Goal: Task Accomplishment & Management: Manage account settings

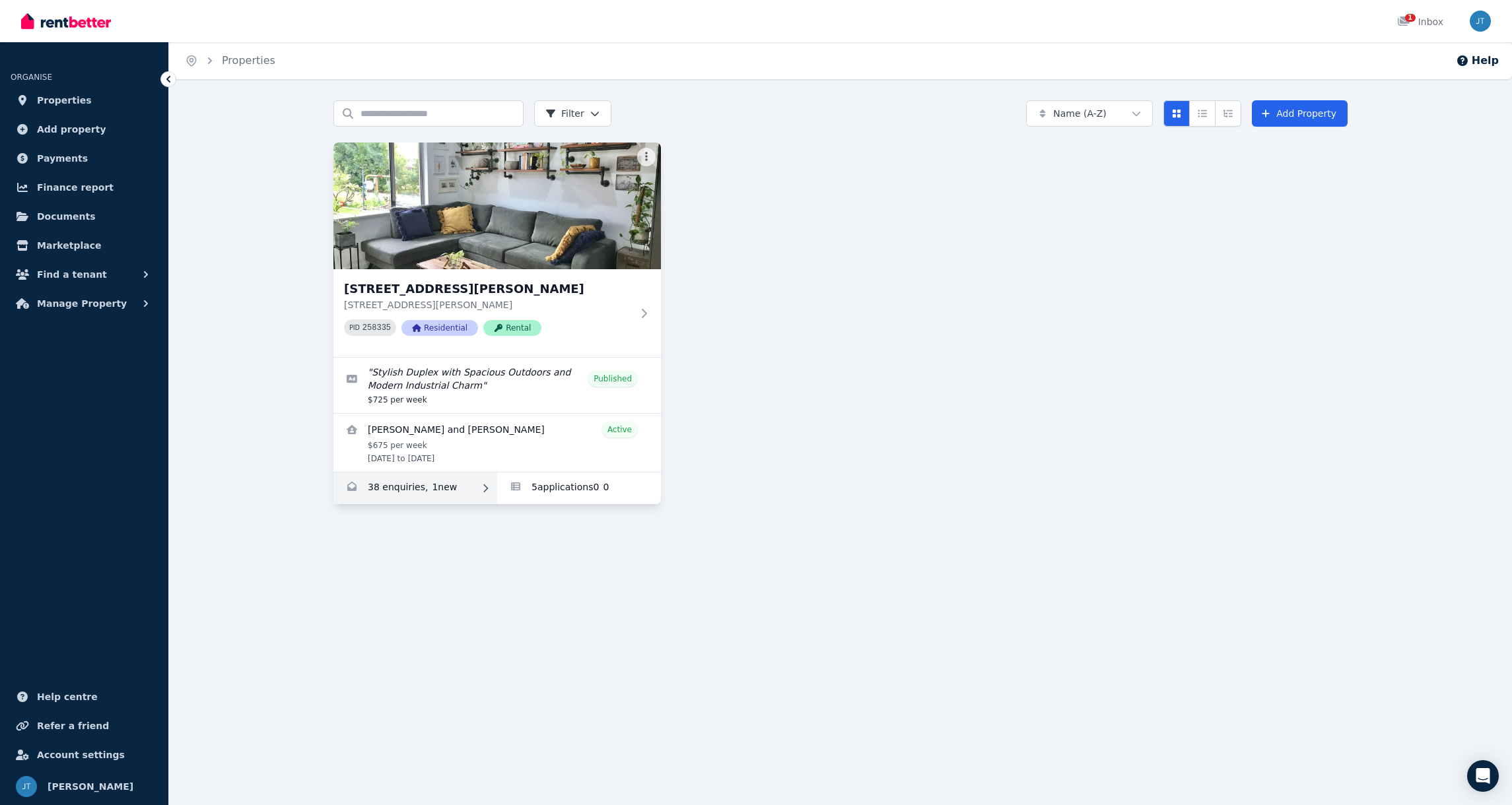
click at [425, 485] on link "Enquiries for 3 Trevithick Close, Stirling" at bounding box center [415, 488] width 163 height 31
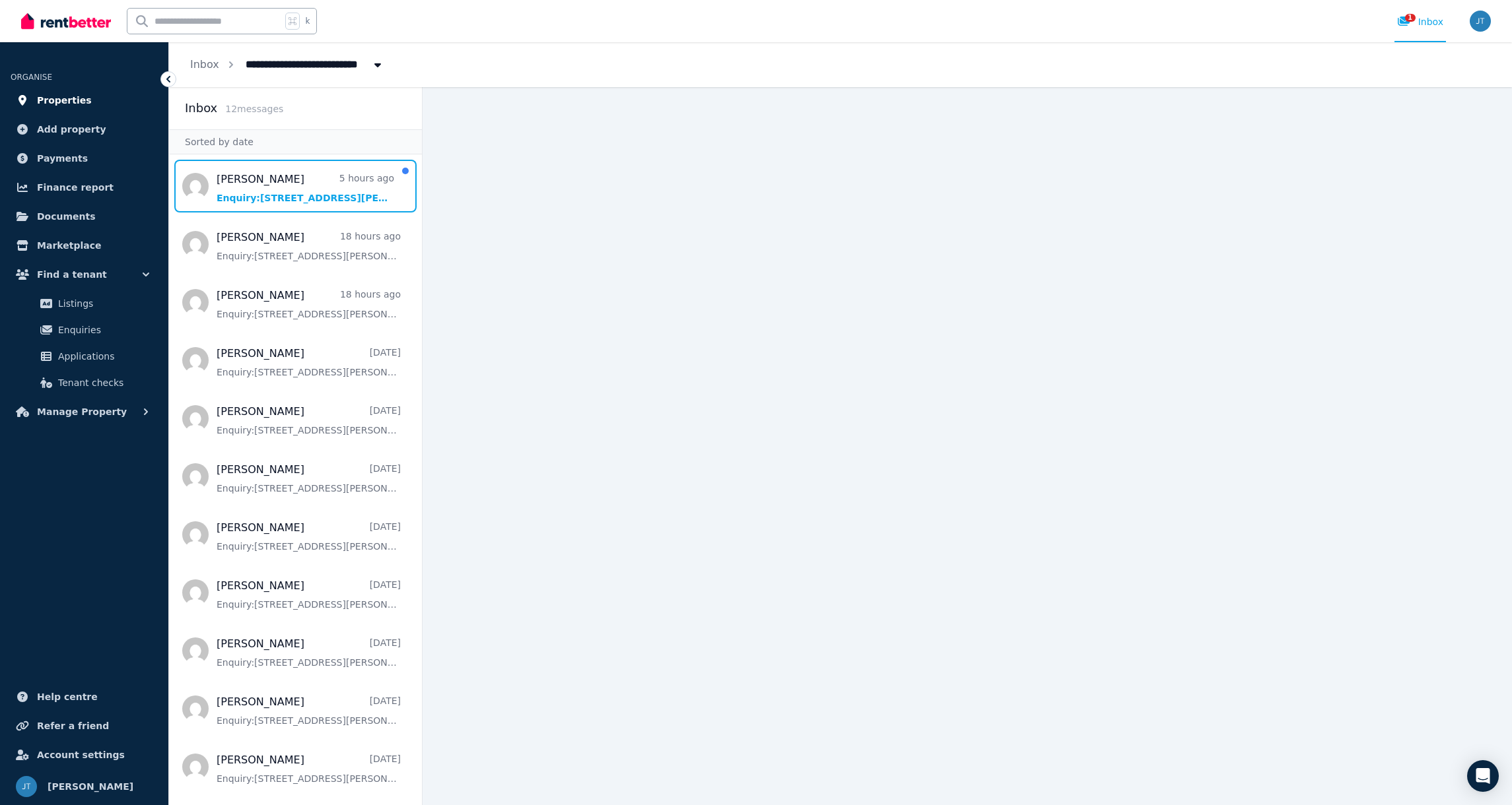
click at [276, 178] on span "Message list" at bounding box center [295, 186] width 253 height 53
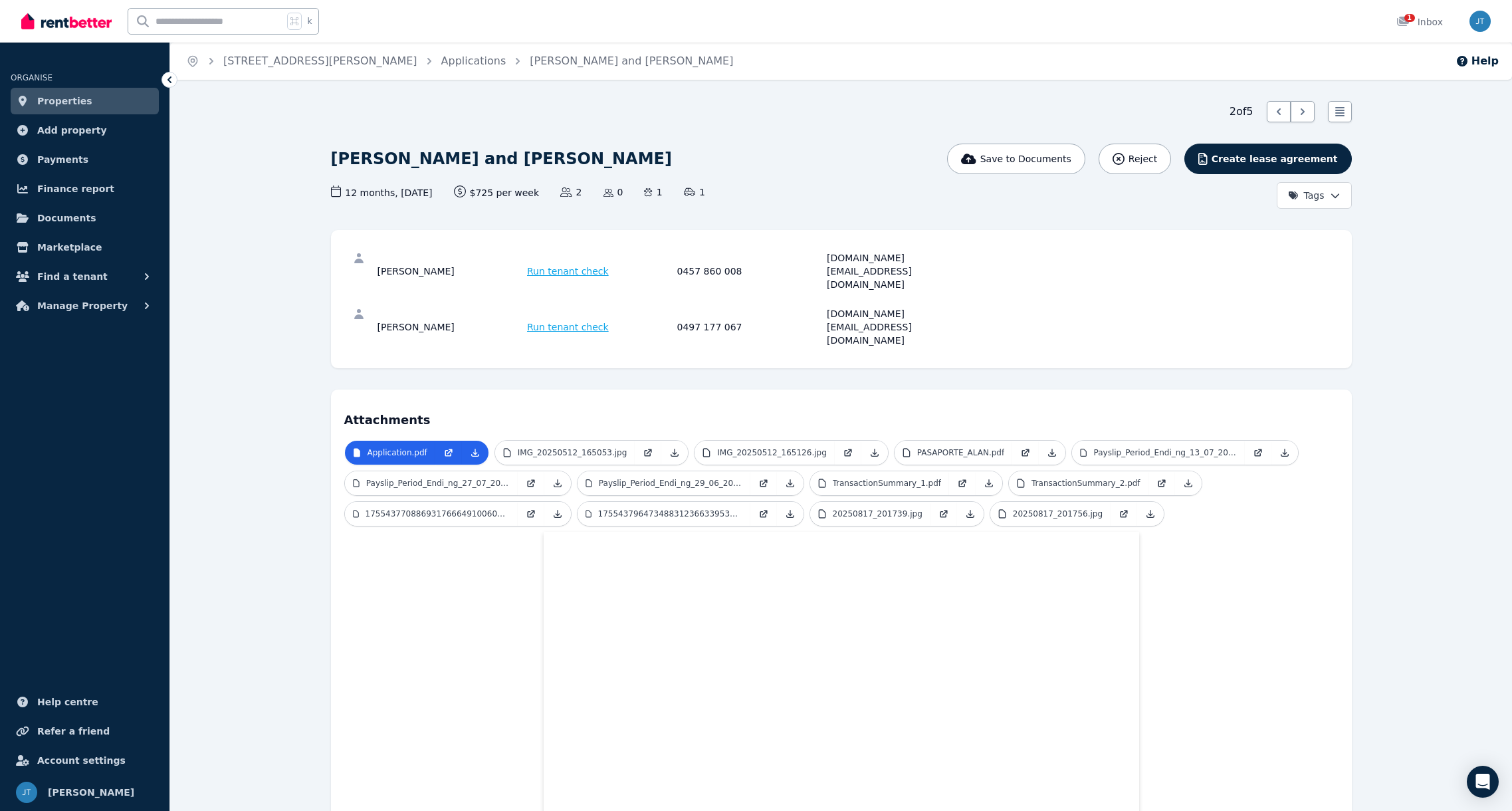
click at [87, 93] on link "Properties" at bounding box center [84, 101] width 148 height 26
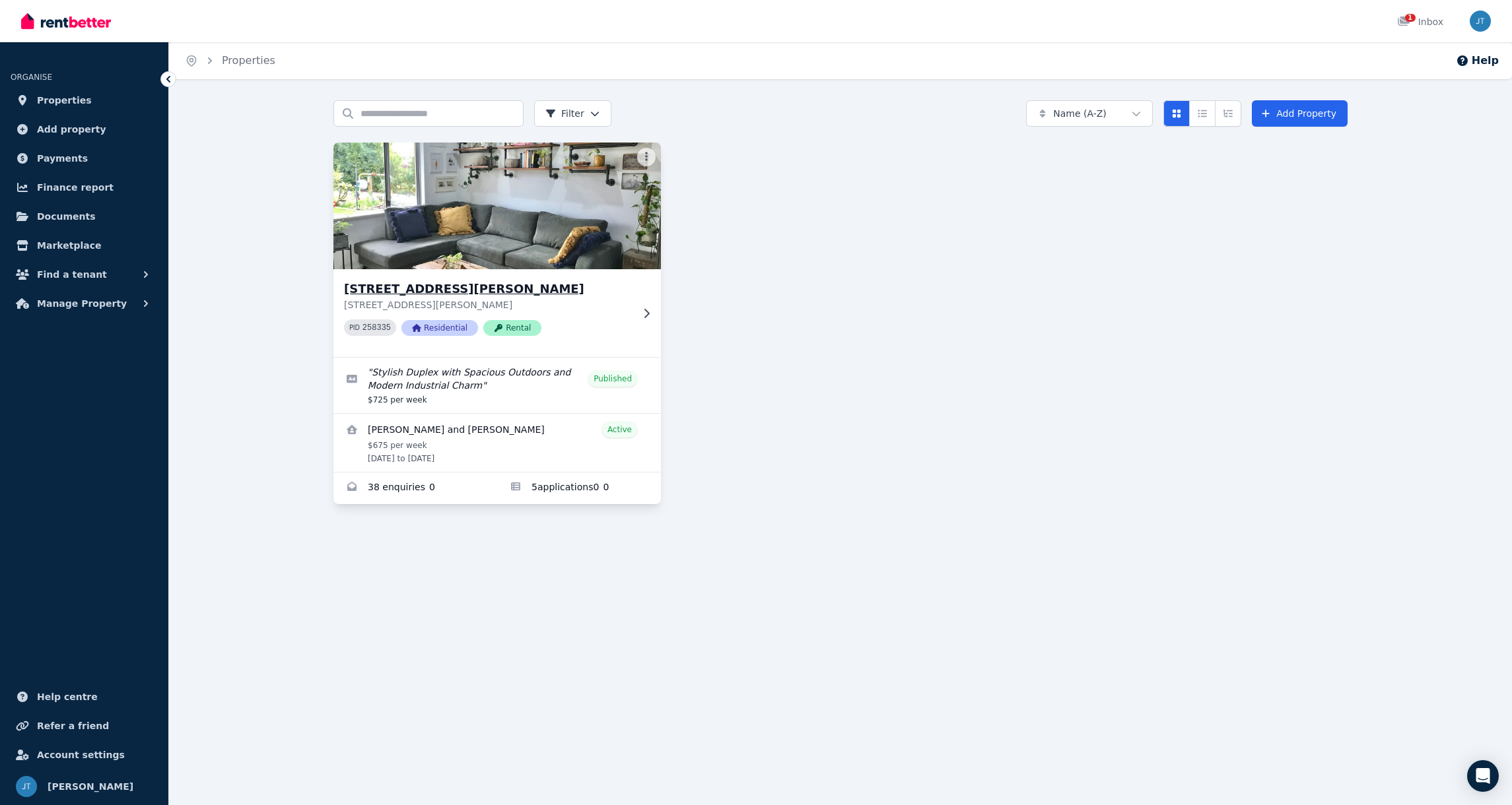
click at [432, 195] on img at bounding box center [498, 206] width 344 height 134
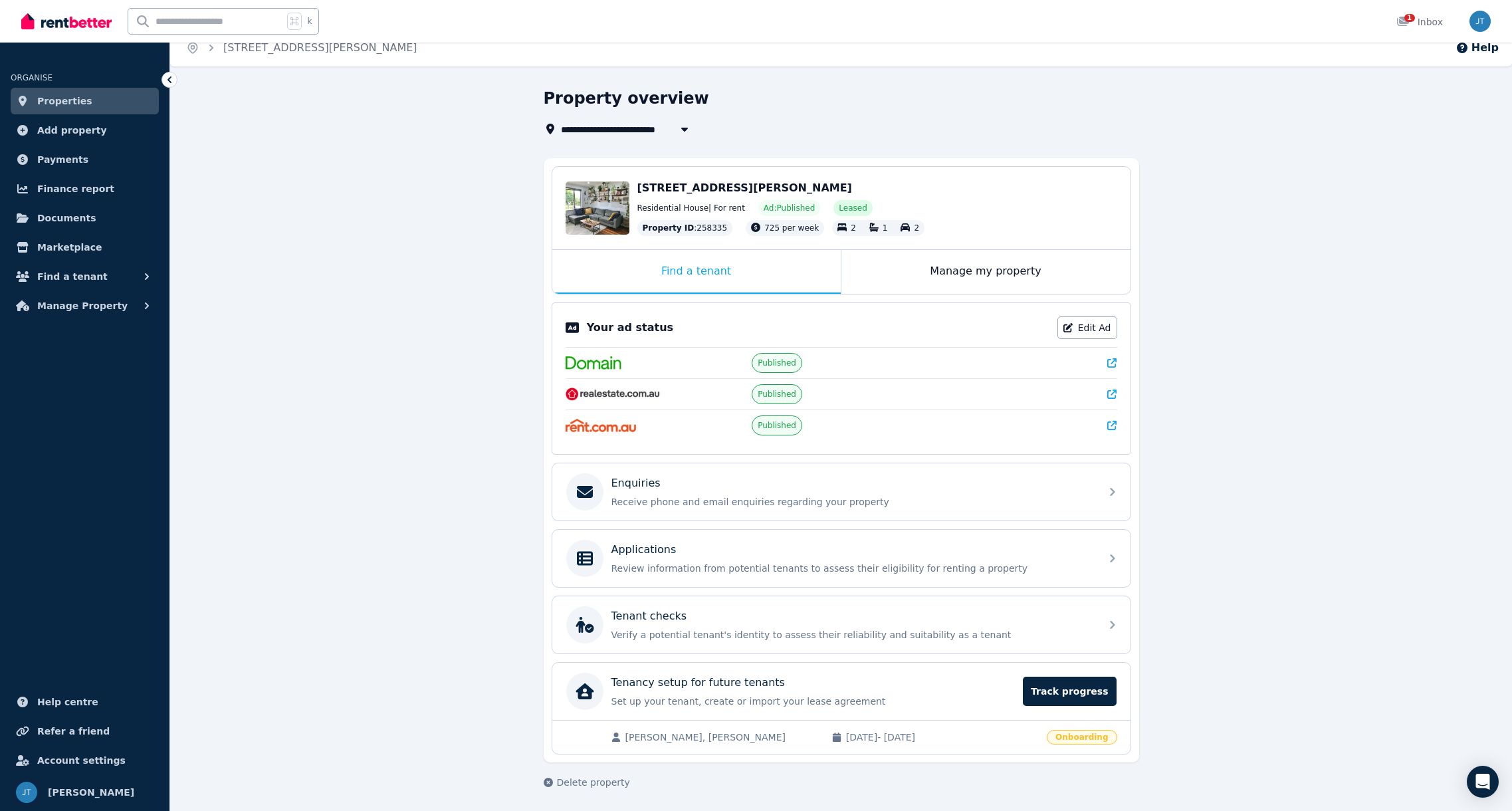
scroll to position [15, 0]
click at [1093, 325] on link "Edit Ad" at bounding box center [1087, 326] width 59 height 23
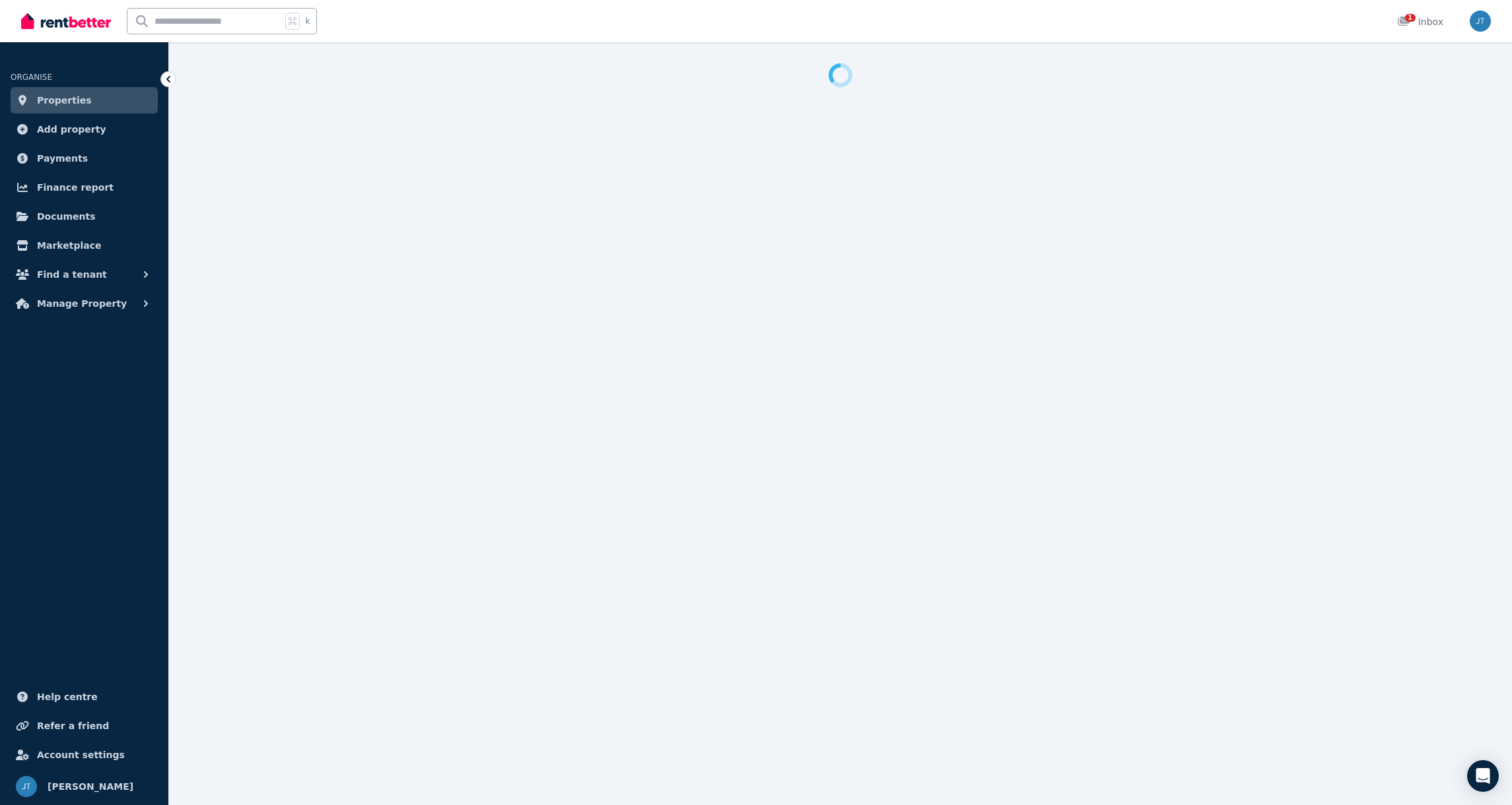
select select "**"
select select "**********"
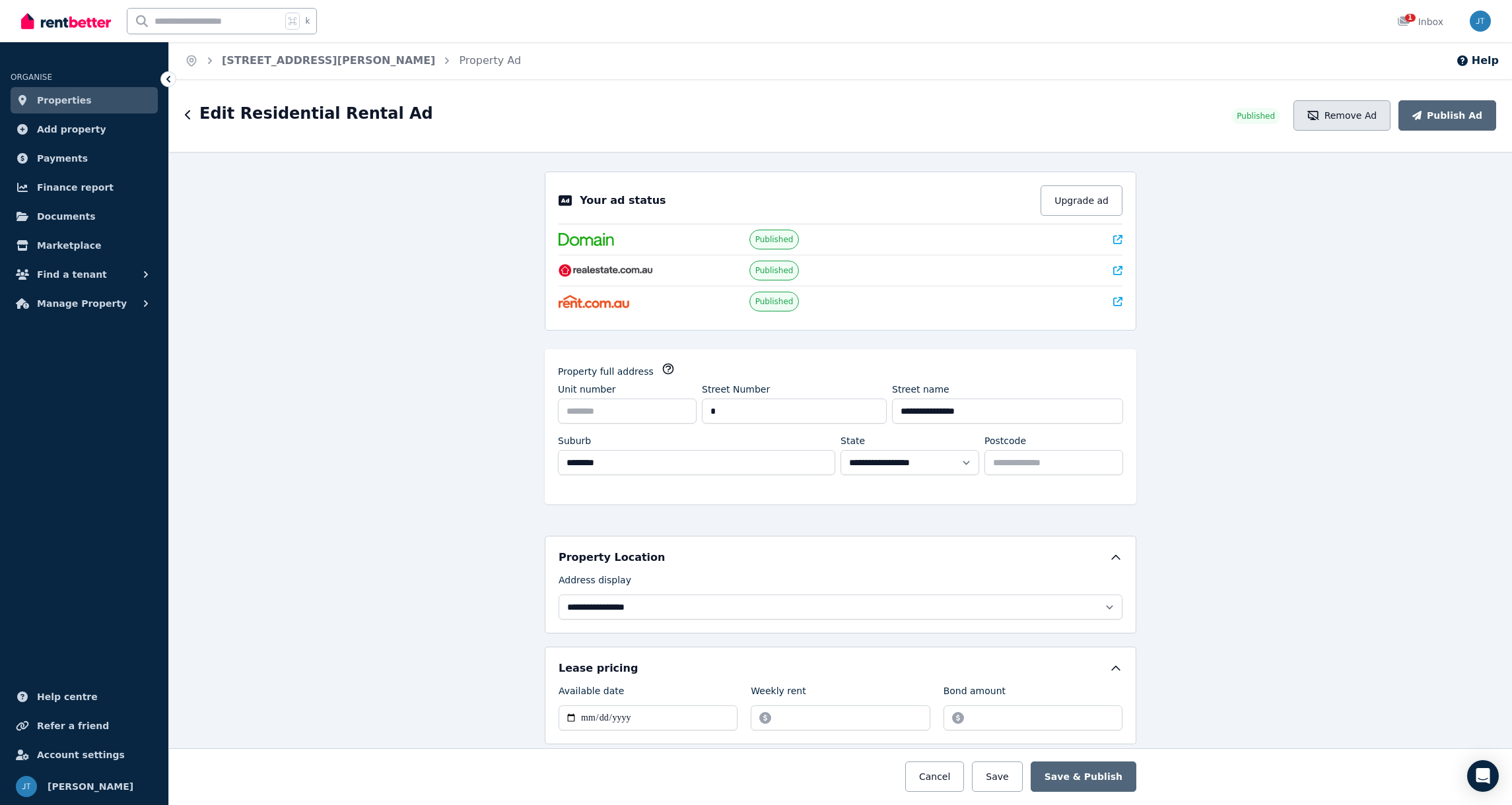
click at [1330, 110] on button "Remove Ad" at bounding box center [1342, 115] width 97 height 30
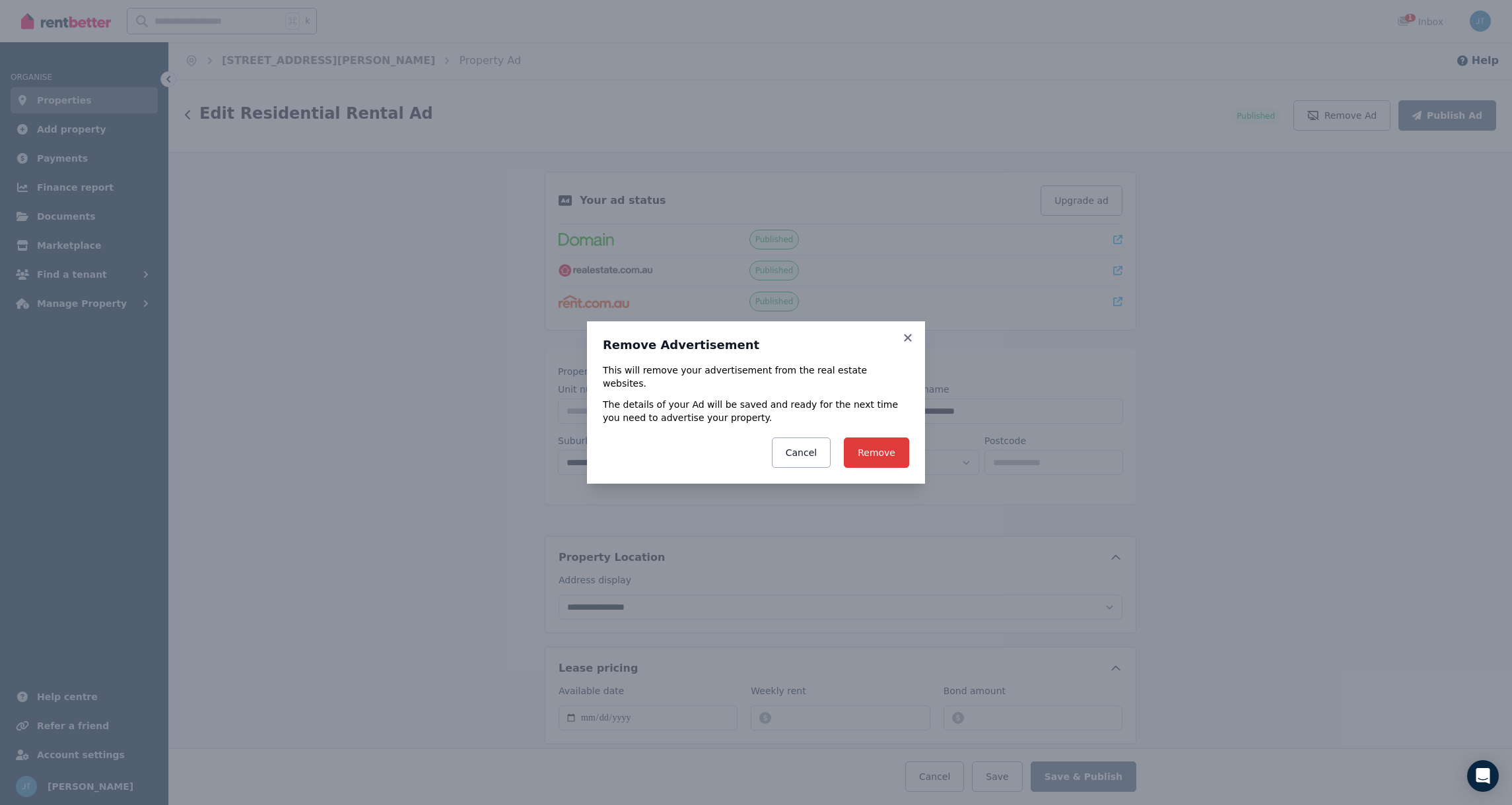
click at [879, 445] on button "Remove" at bounding box center [875, 452] width 65 height 30
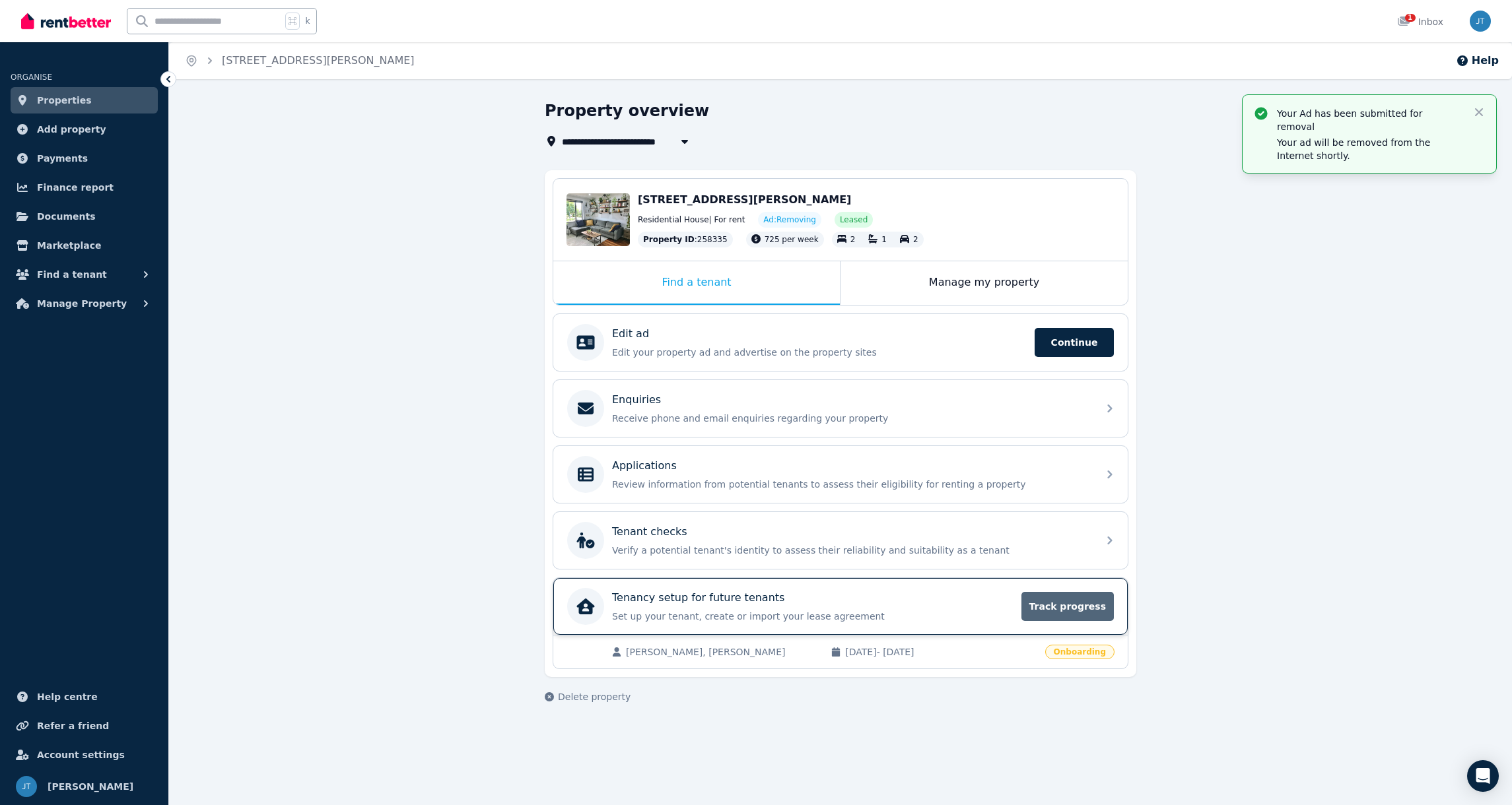
click at [1072, 606] on span "Track progress" at bounding box center [1067, 606] width 92 height 29
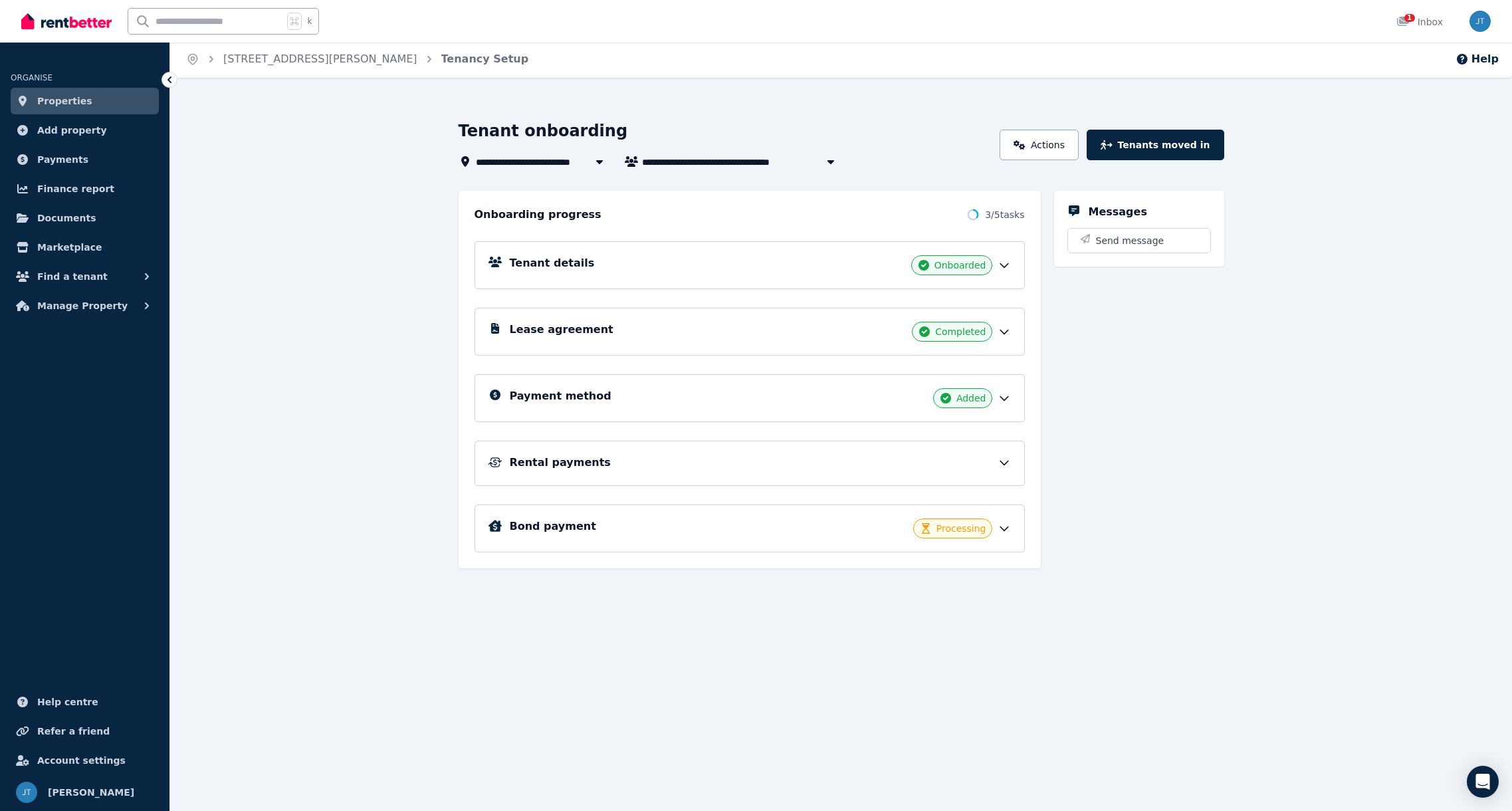
scroll to position [3, 0]
click at [1000, 472] on div "Rental payments" at bounding box center [749, 463] width 550 height 45
click at [1001, 463] on icon at bounding box center [1004, 462] width 13 height 13
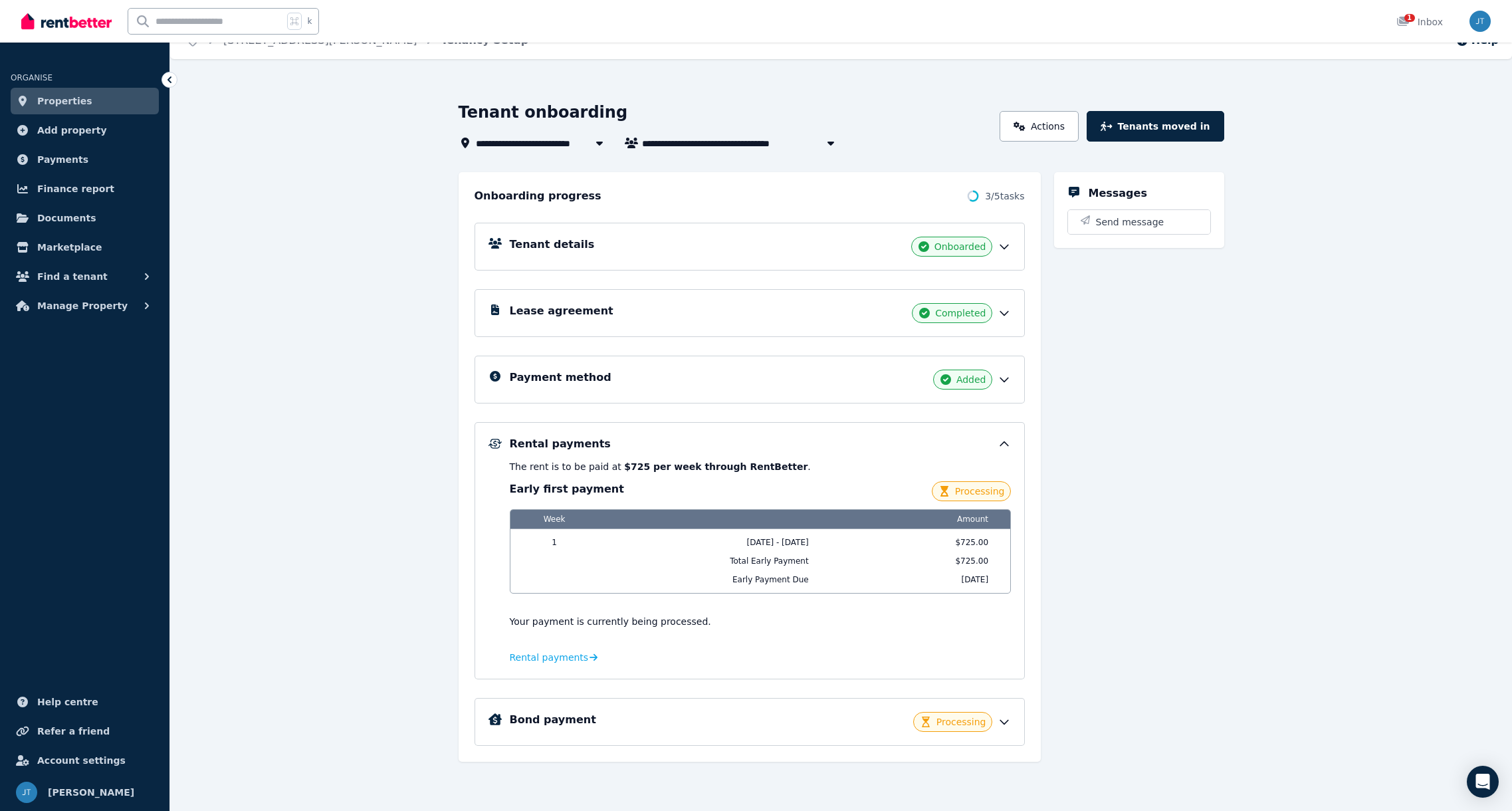
scroll to position [21, 0]
click at [1005, 724] on icon at bounding box center [1004, 721] width 13 height 13
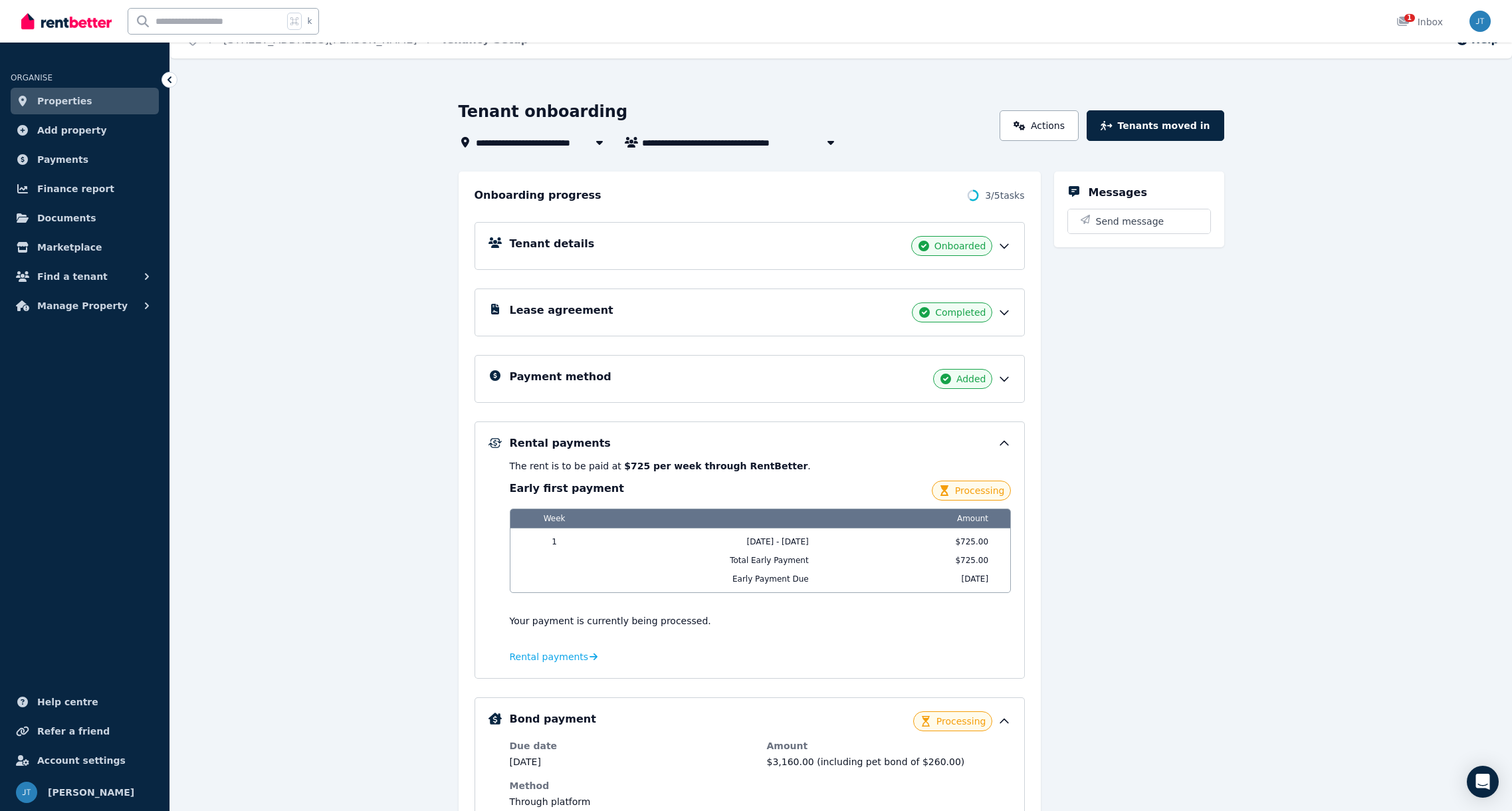
click at [1005, 724] on icon at bounding box center [1004, 721] width 13 height 13
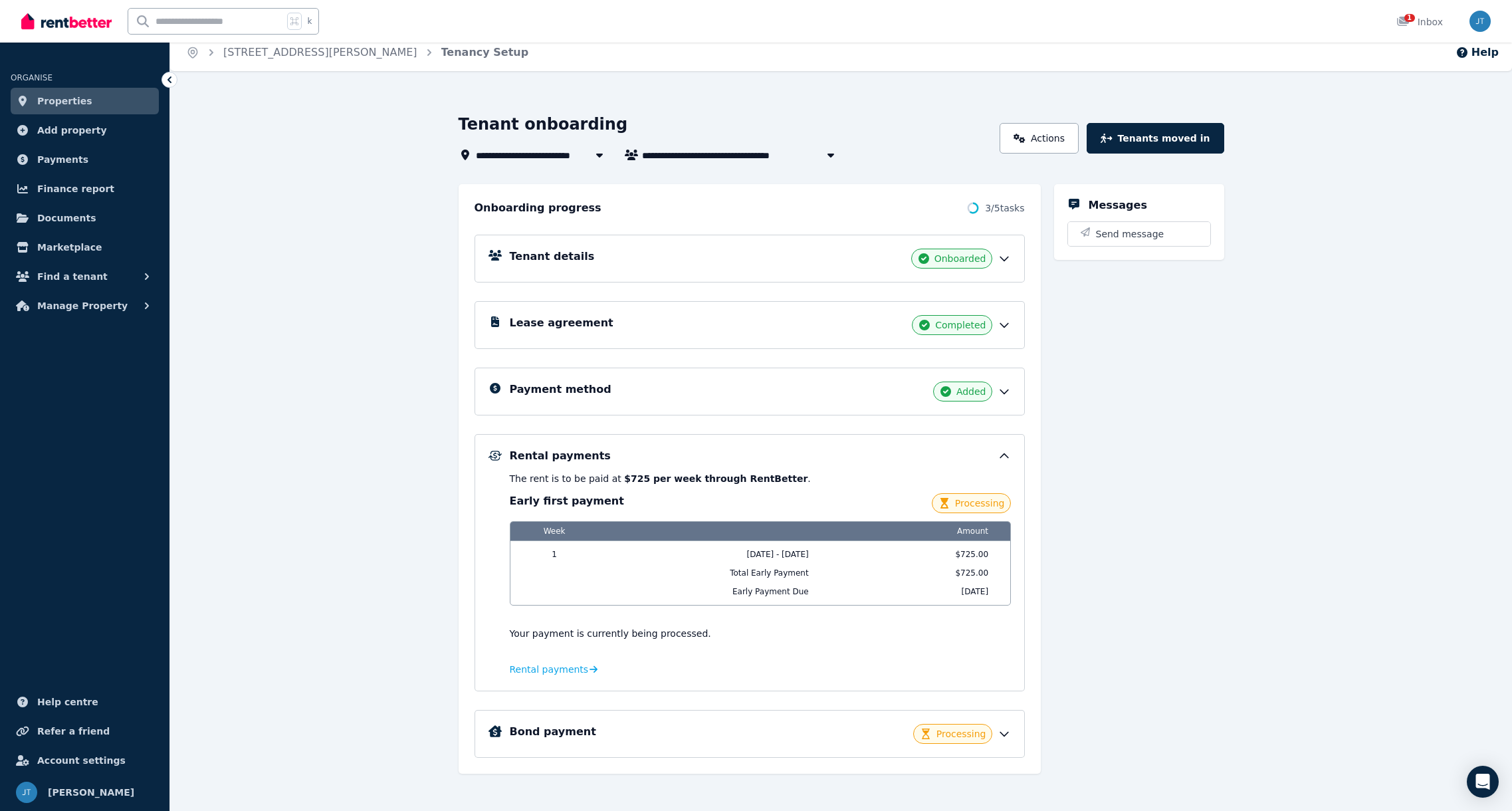
scroll to position [0, 0]
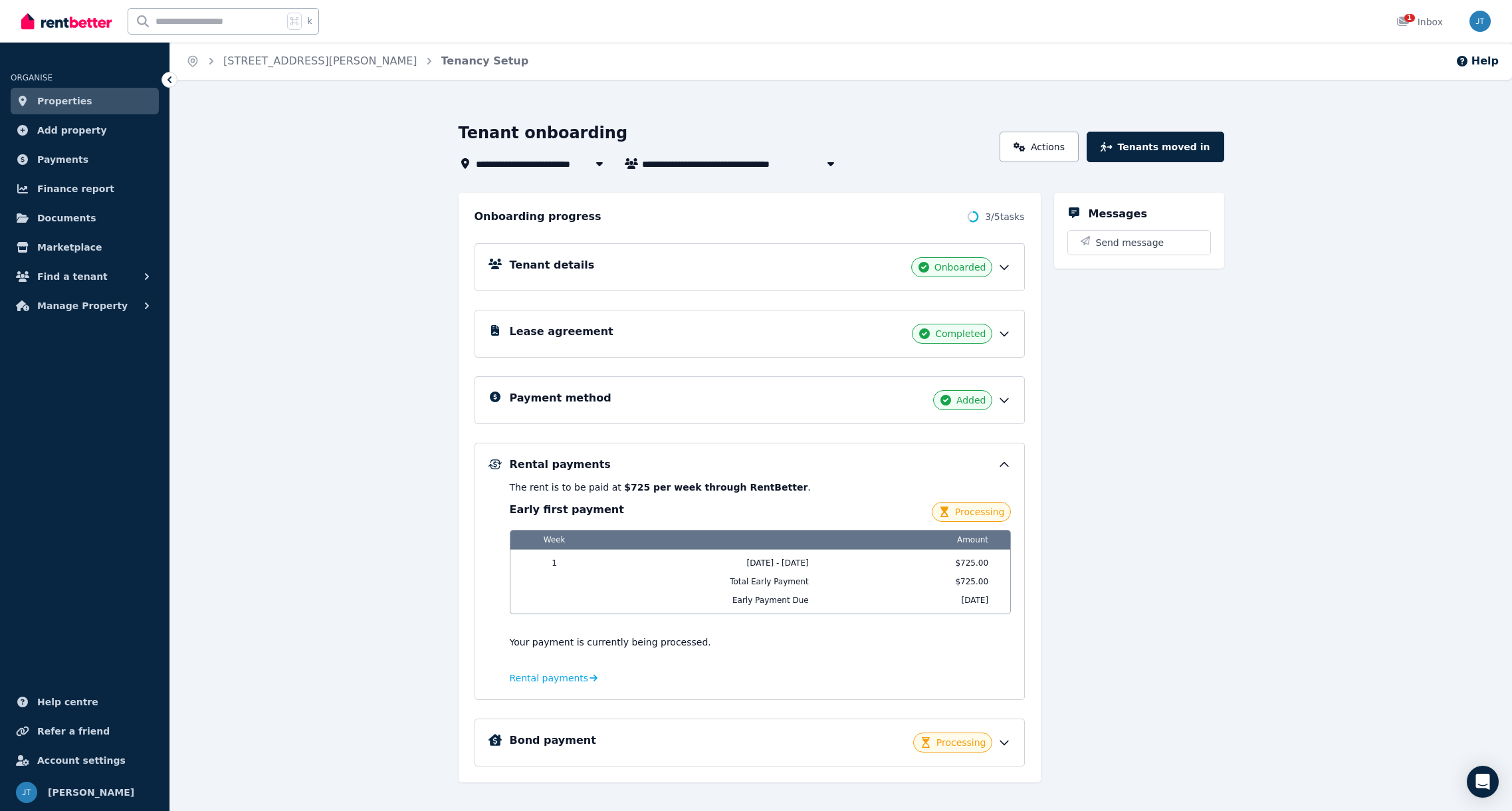
click at [55, 98] on span "Properties" at bounding box center [65, 101] width 55 height 16
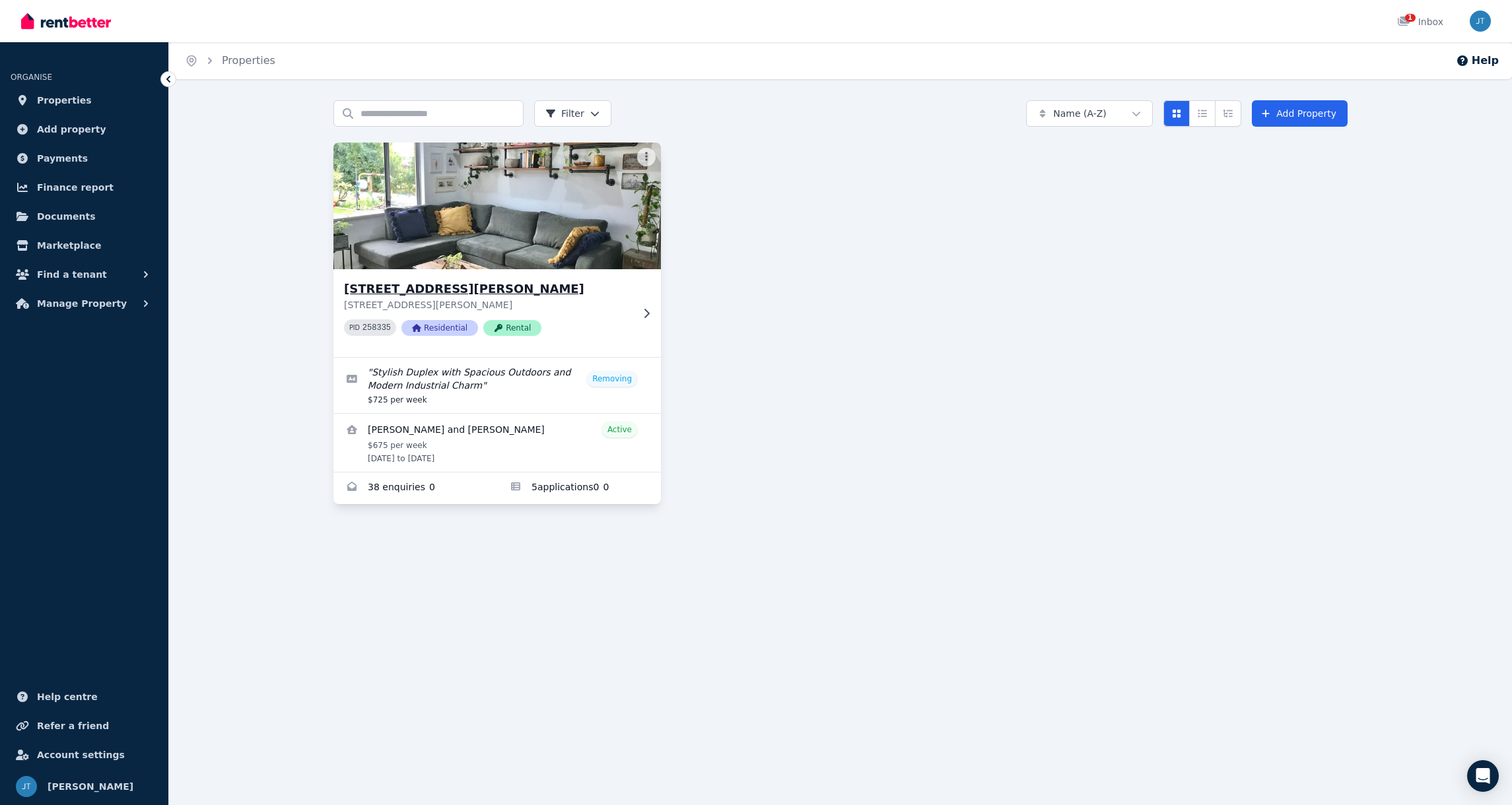
click at [468, 196] on img at bounding box center [498, 206] width 344 height 134
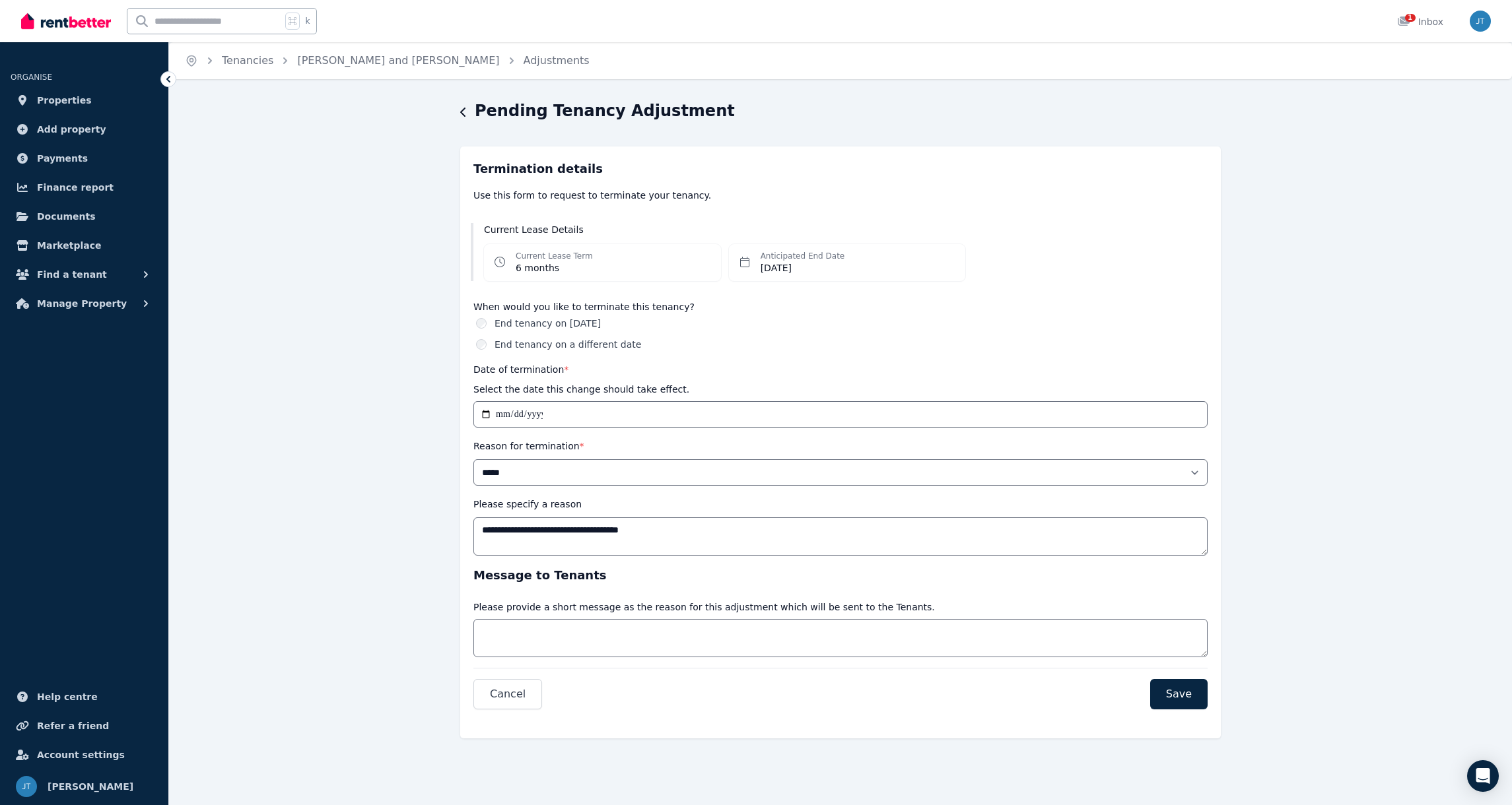
select select "*****"
click at [68, 103] on span "Properties" at bounding box center [64, 100] width 55 height 16
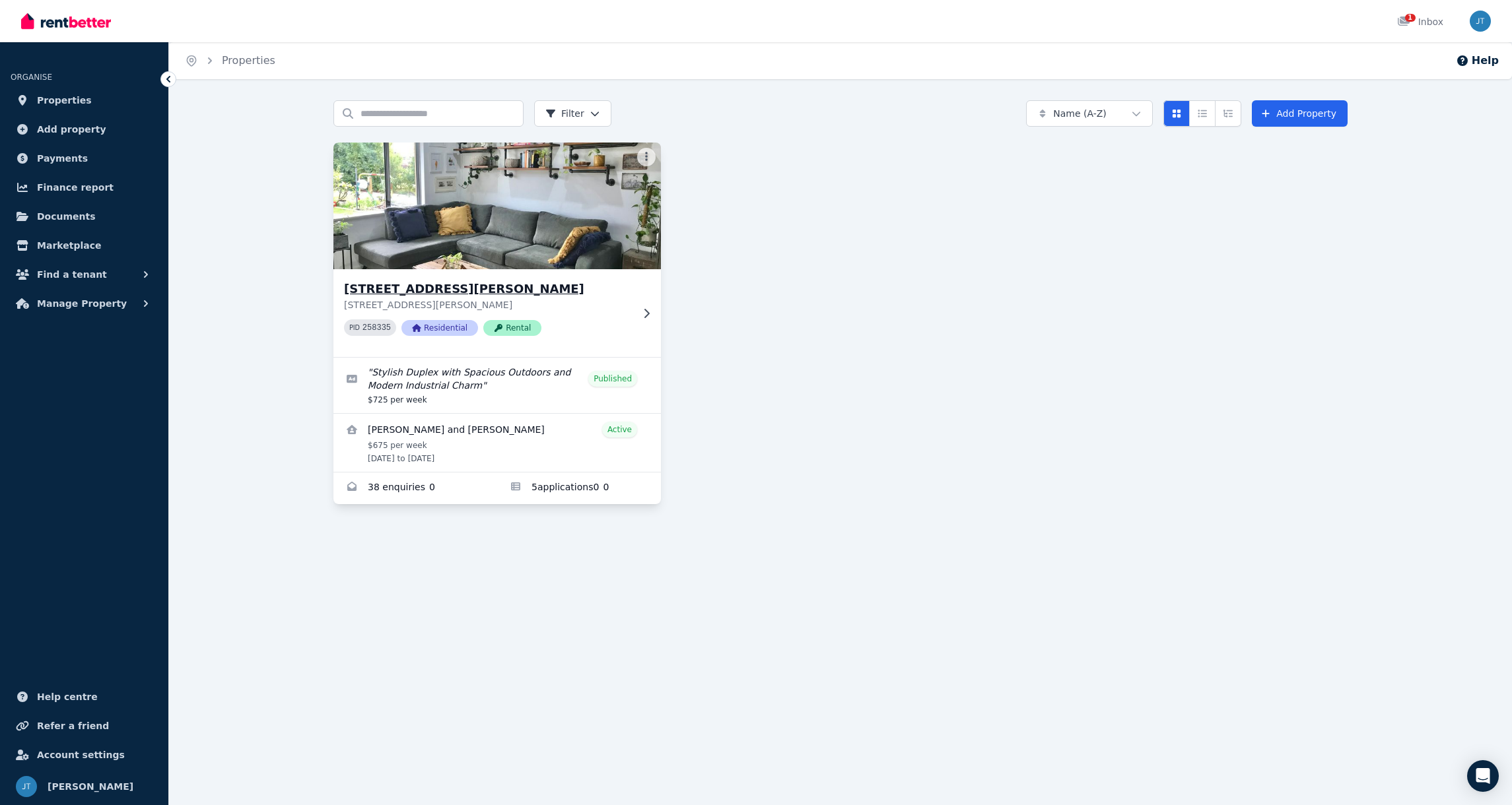
click at [432, 288] on h3 "[STREET_ADDRESS][PERSON_NAME]" at bounding box center [487, 288] width 287 height 18
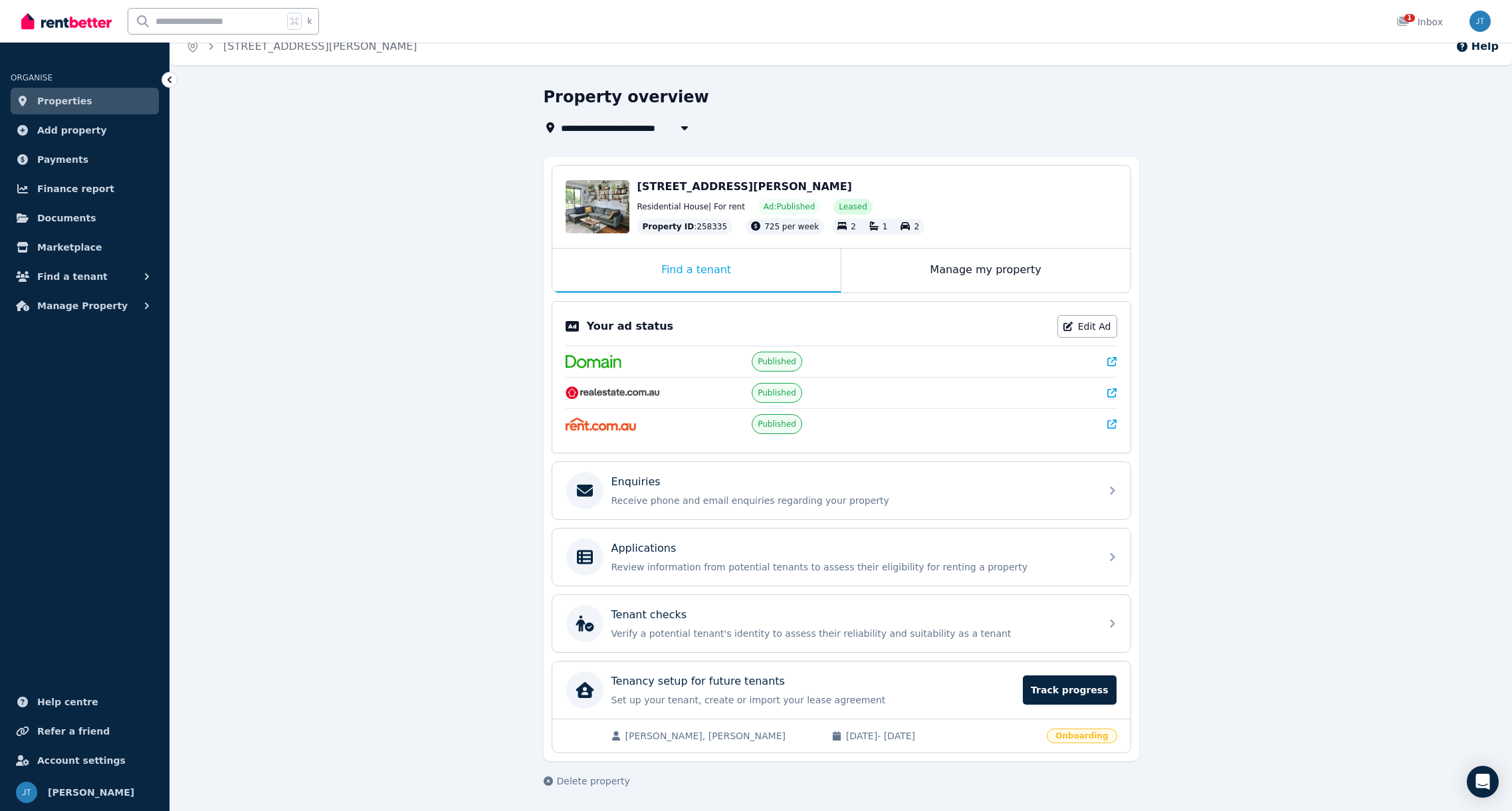
scroll to position [15, 0]
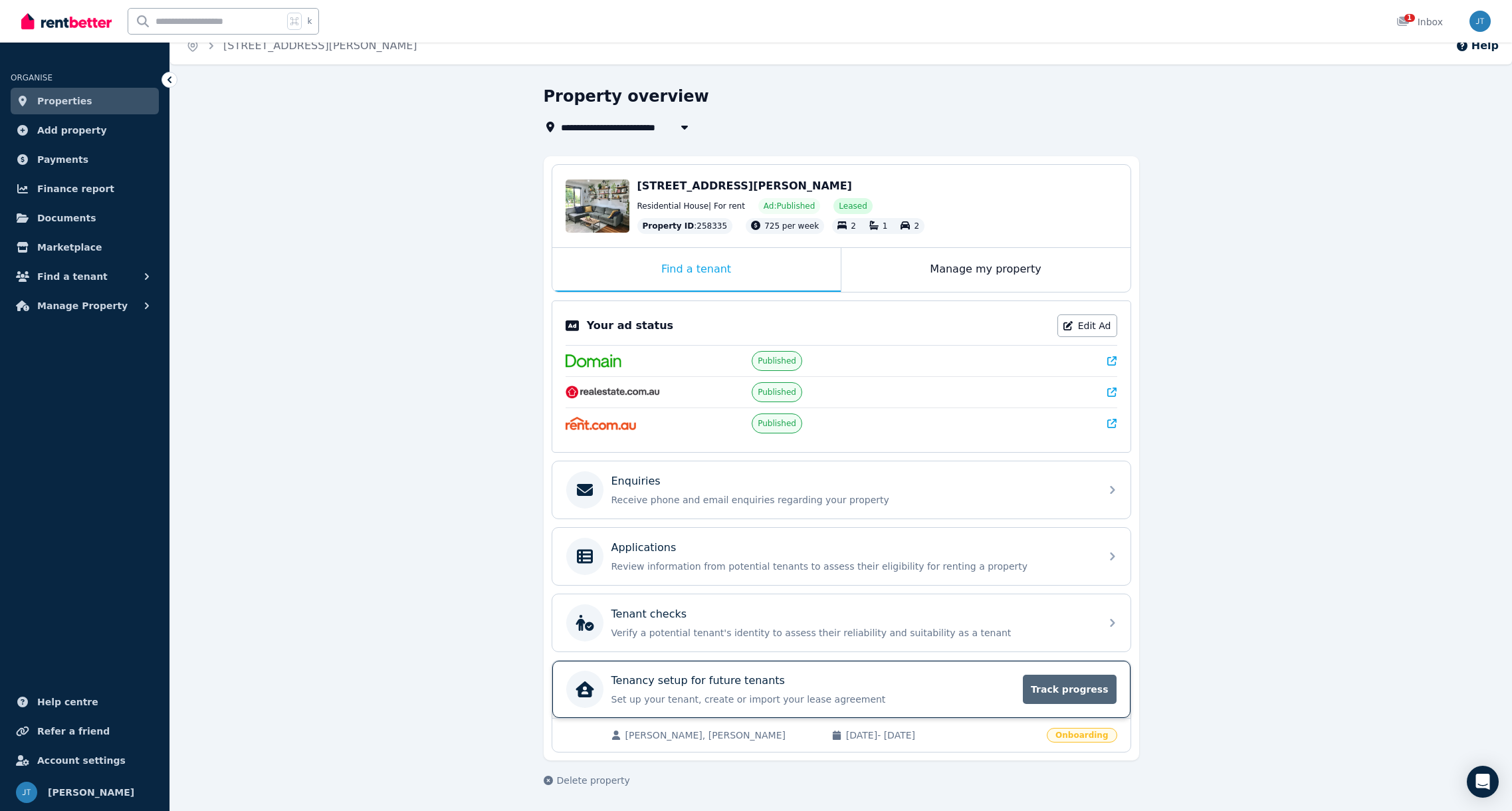
click at [1060, 688] on span "Track progress" at bounding box center [1070, 689] width 93 height 29
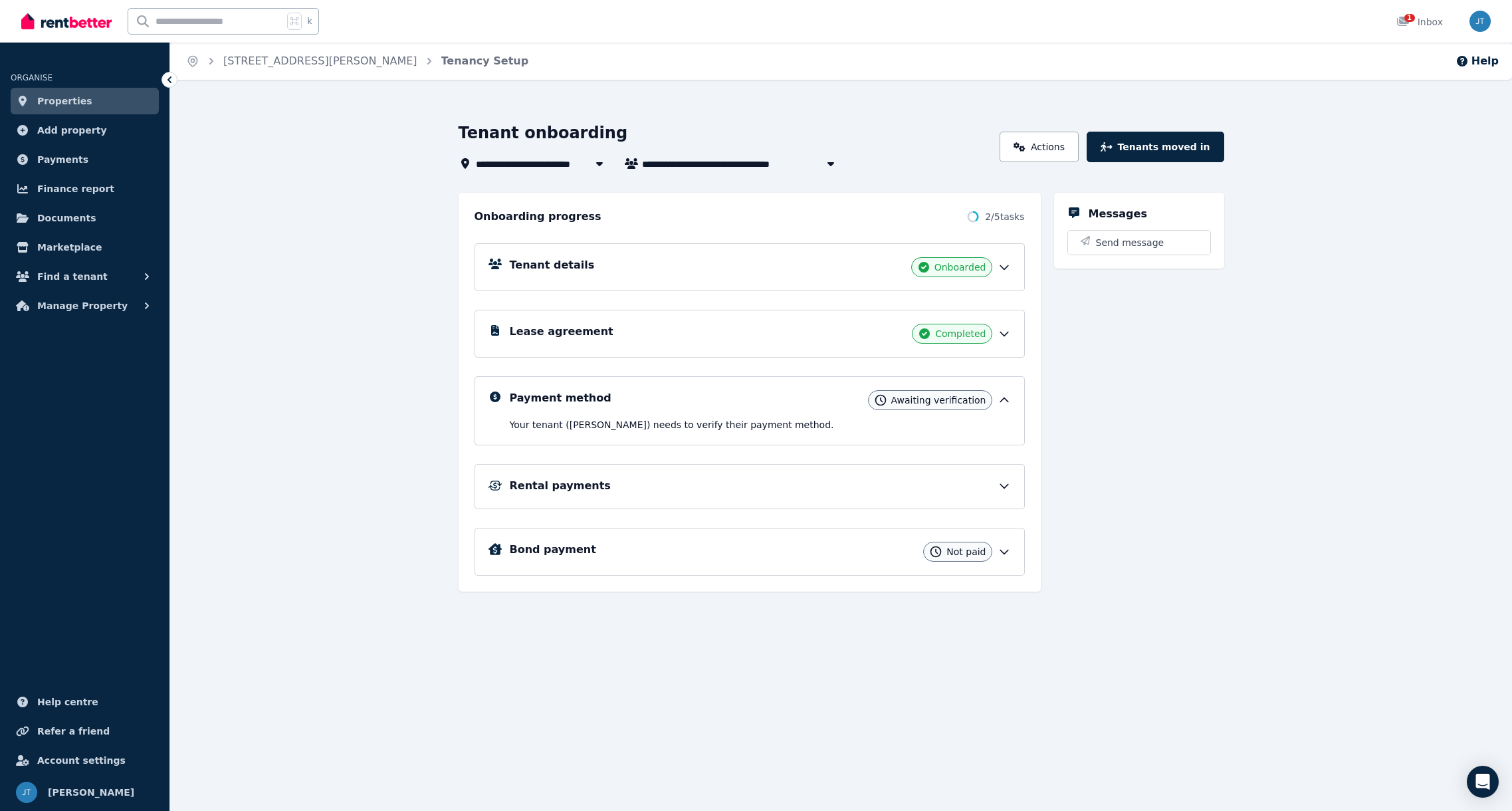
click at [1000, 495] on div "Rental payments" at bounding box center [749, 487] width 550 height 45
click at [995, 494] on div "Rental payments" at bounding box center [749, 486] width 522 height 17
click at [987, 493] on div "Rental payments" at bounding box center [760, 486] width 501 height 16
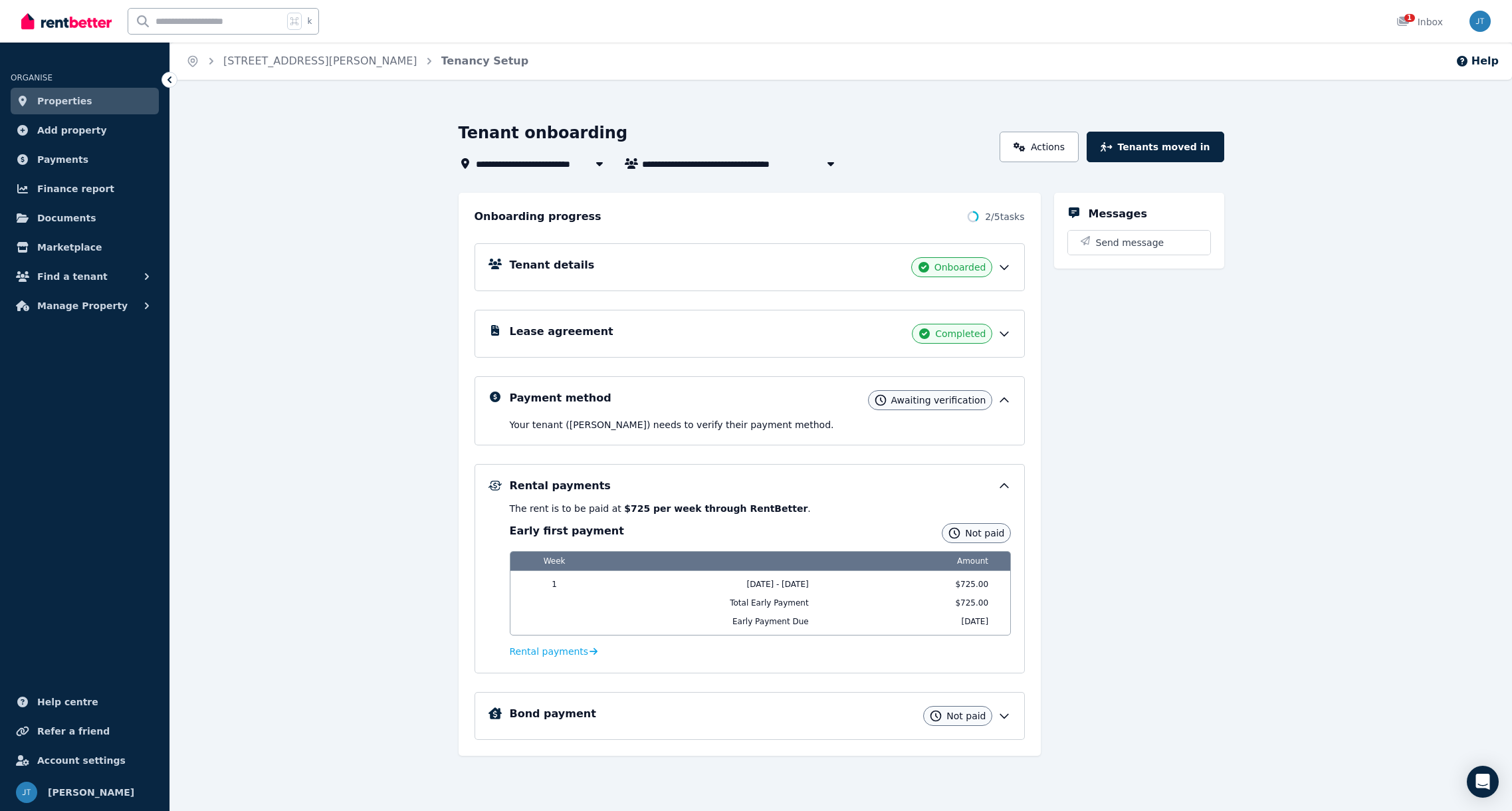
click at [1005, 719] on icon at bounding box center [1004, 716] width 13 height 13
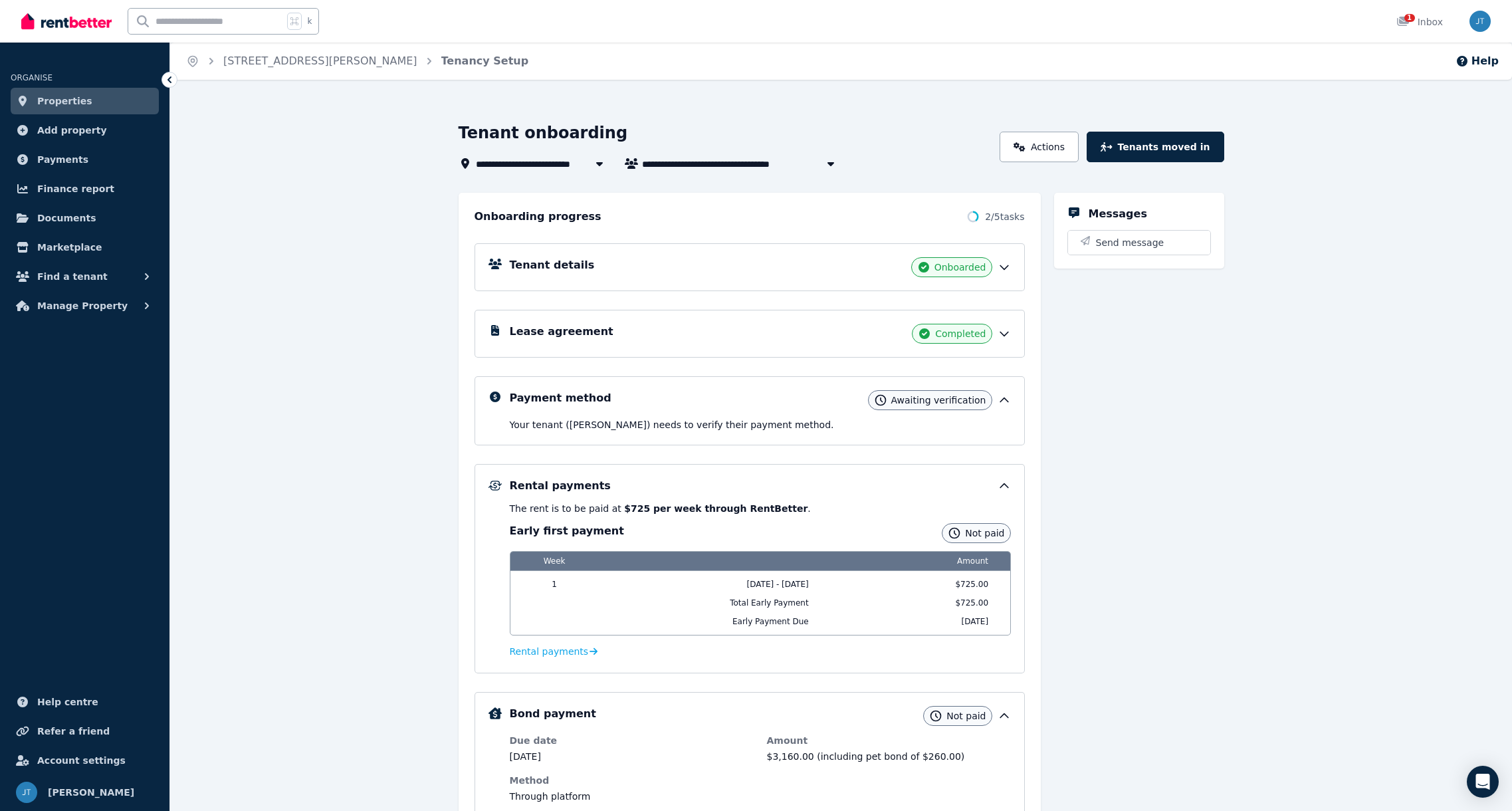
click at [1008, 273] on icon at bounding box center [1004, 267] width 13 height 13
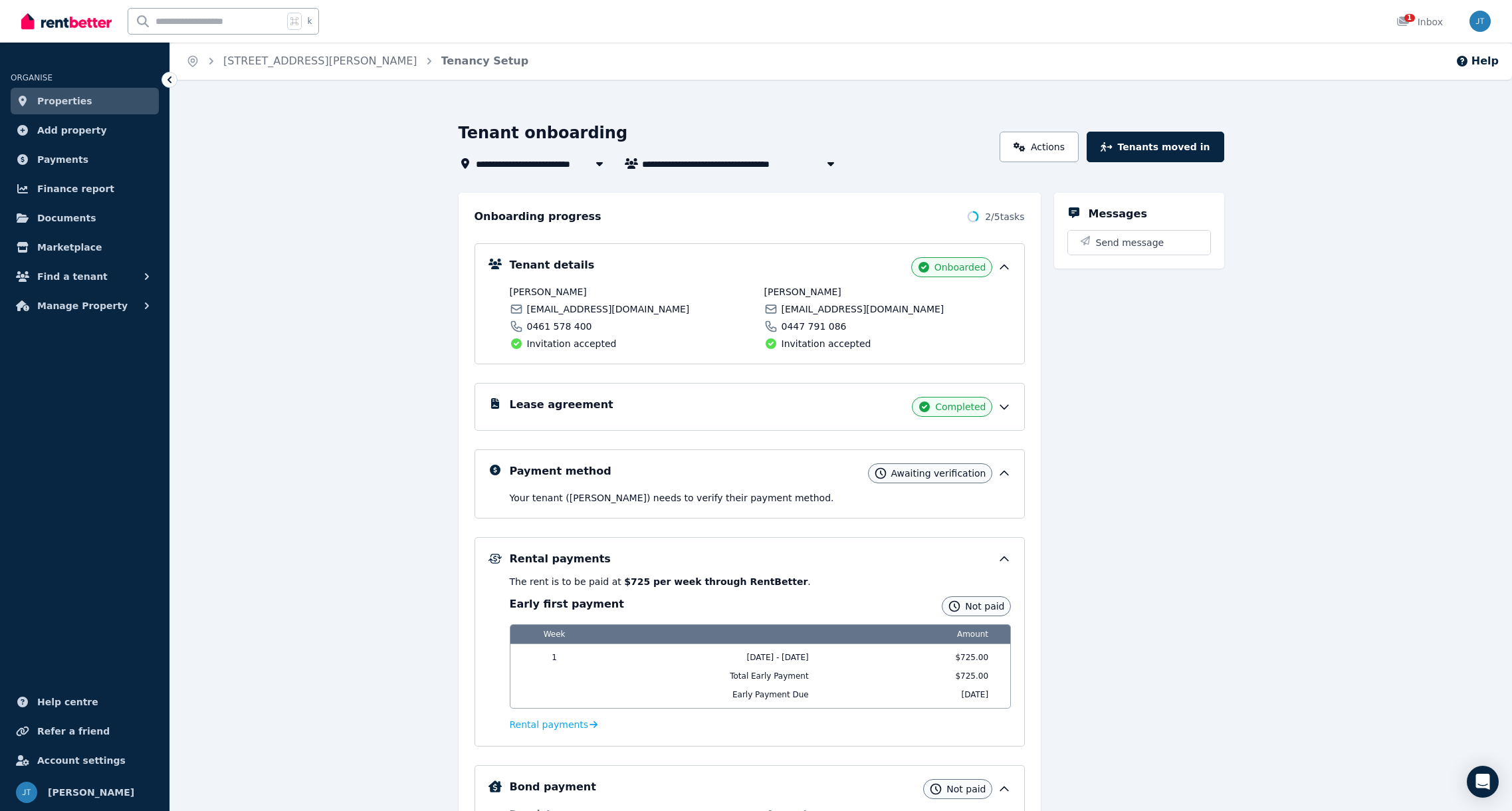
click at [996, 400] on div "Lease agreement Completed" at bounding box center [760, 407] width 501 height 20
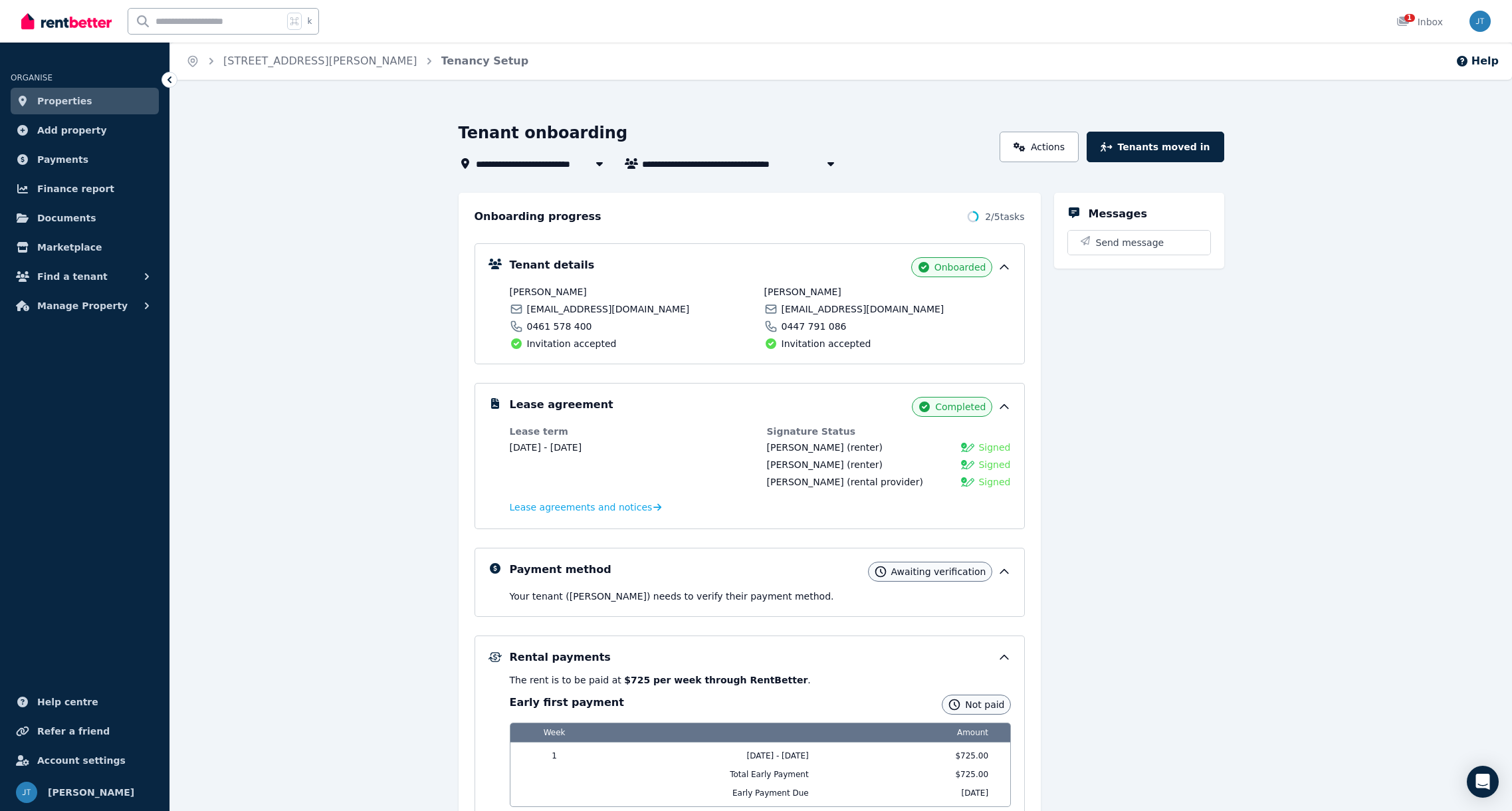
click at [998, 398] on div "Lease agreement Completed" at bounding box center [760, 407] width 501 height 20
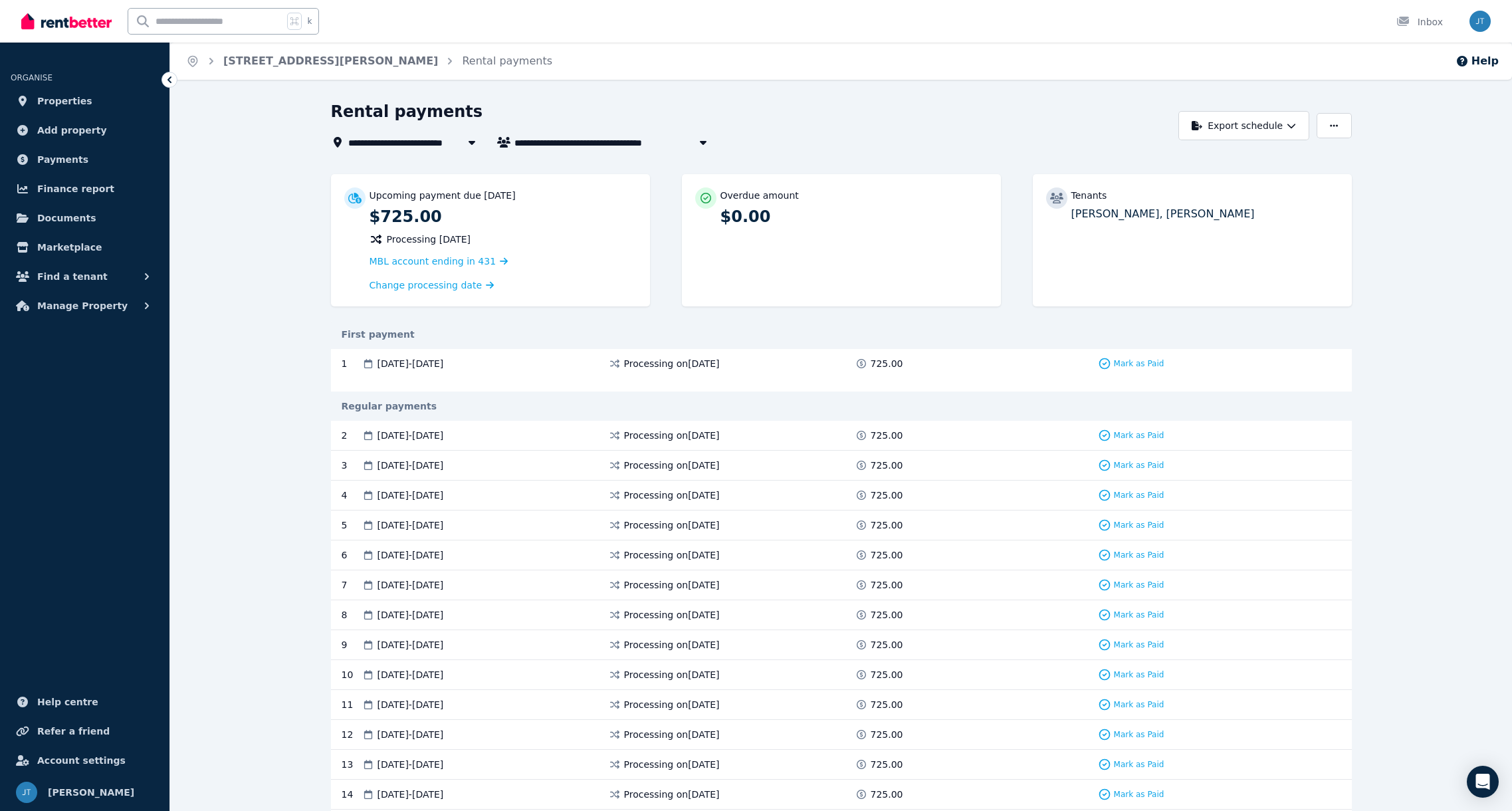
click at [572, 146] on span "[PERSON_NAME] and [PERSON_NAME]" at bounding box center [615, 143] width 202 height 16
type input "**********"
click at [567, 164] on span "[PERSON_NAME] and [PERSON_NAME]" at bounding box center [606, 167] width 169 height 13
click at [64, 105] on span "Properties" at bounding box center [65, 101] width 55 height 16
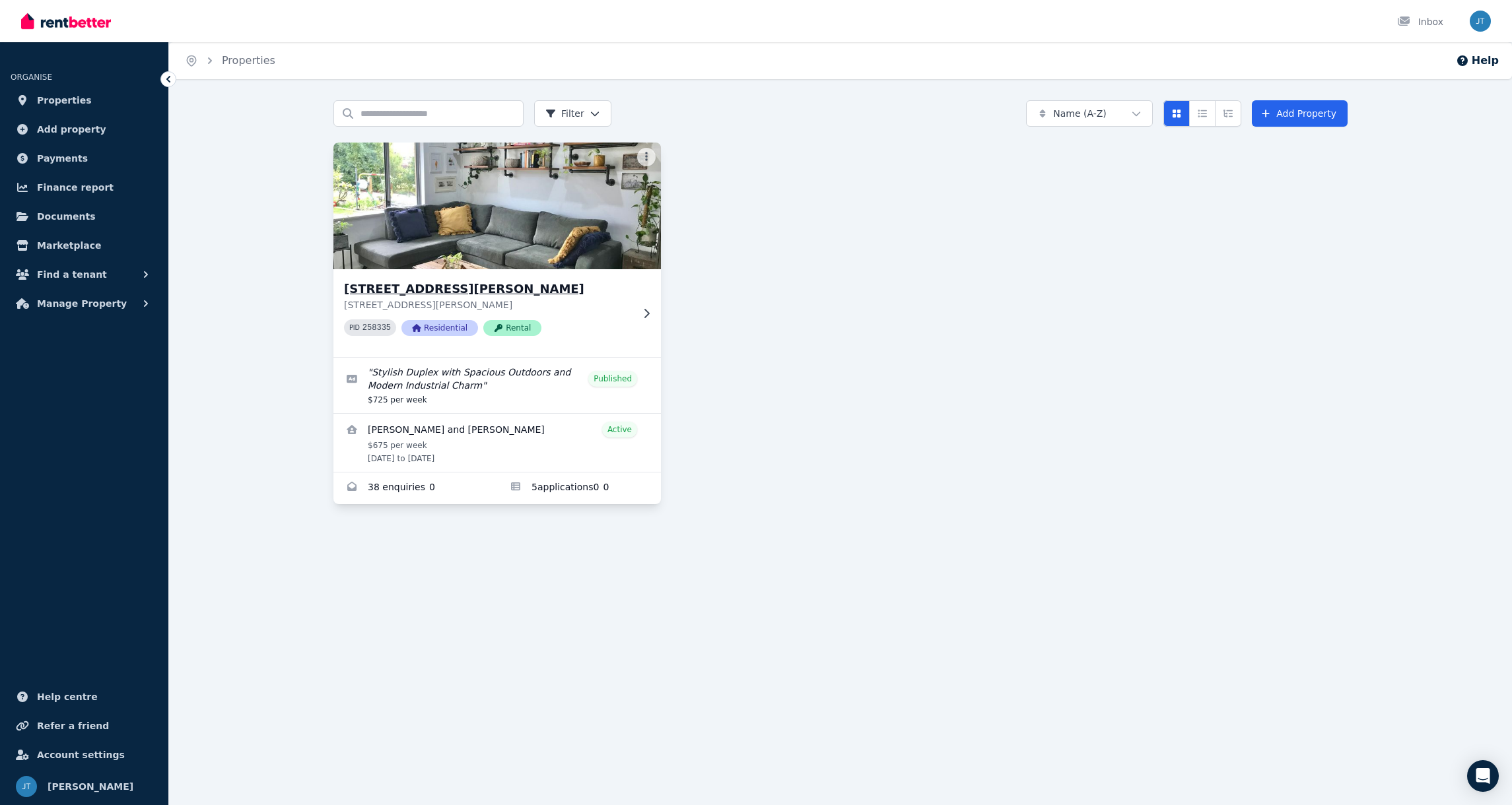
click at [469, 292] on h3 "[STREET_ADDRESS][PERSON_NAME]" at bounding box center [487, 288] width 287 height 18
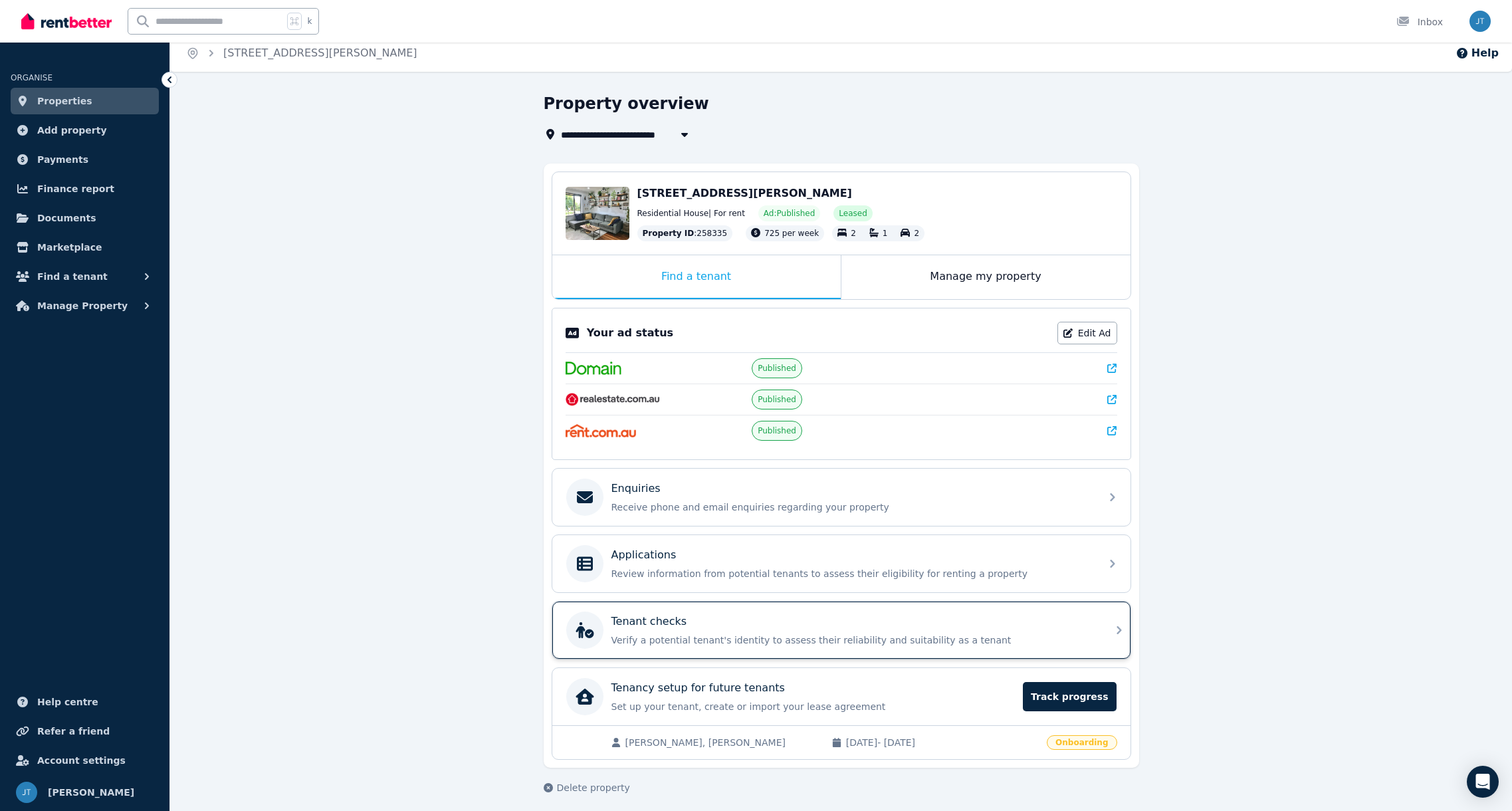
scroll to position [15, 0]
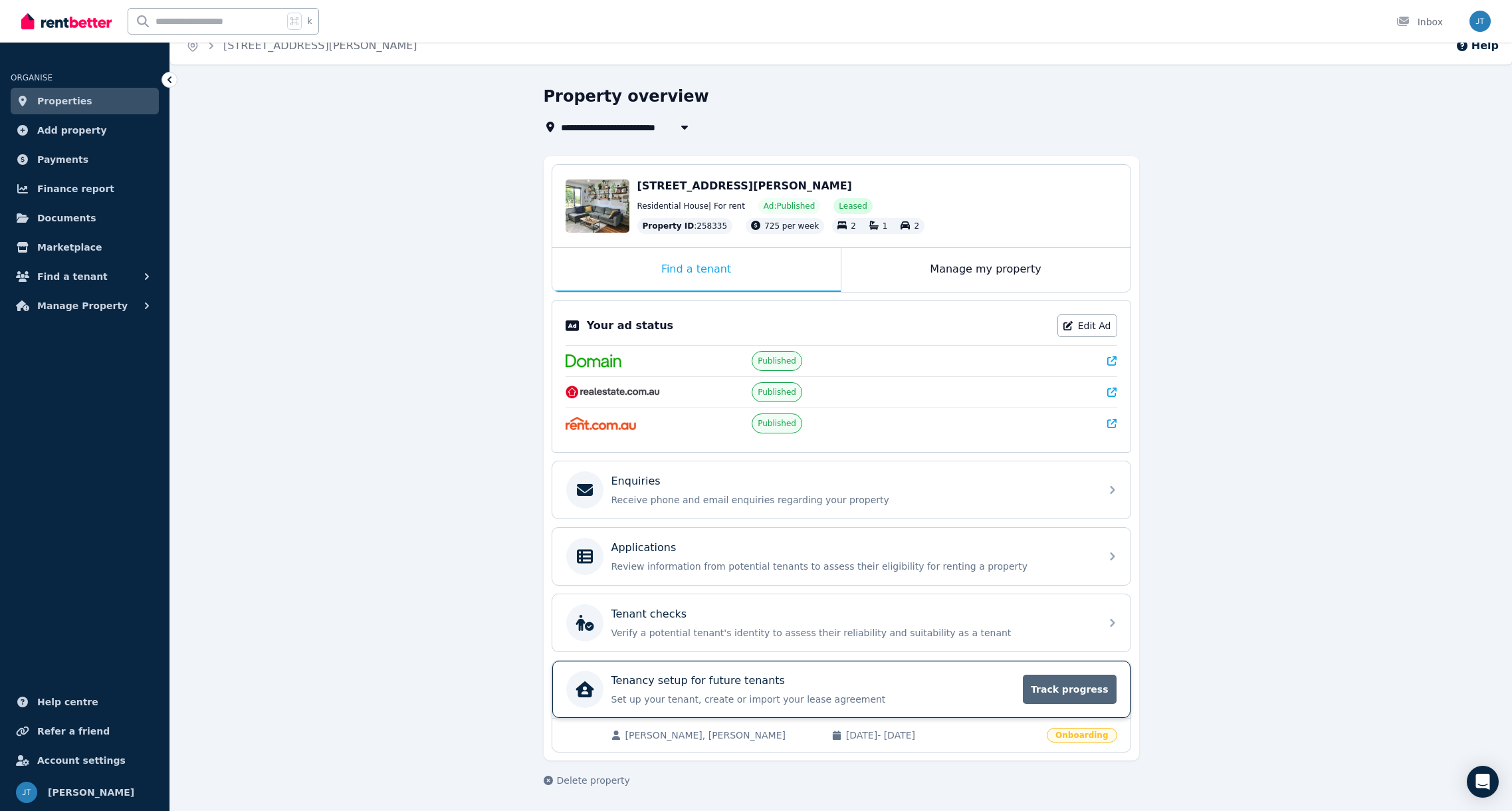
click at [1055, 691] on span "Track progress" at bounding box center [1070, 689] width 93 height 29
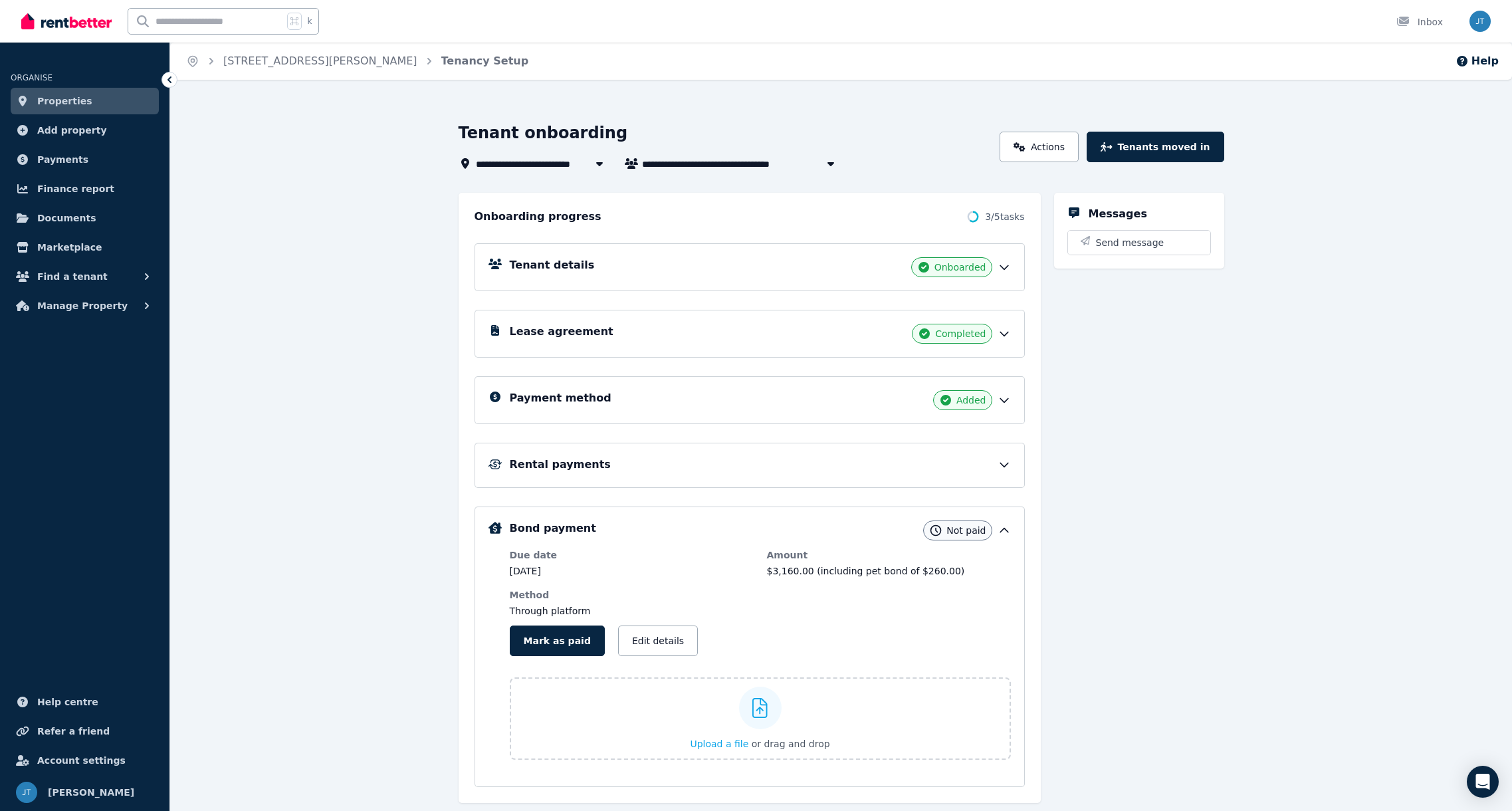
click at [1004, 467] on icon at bounding box center [1004, 465] width 13 height 13
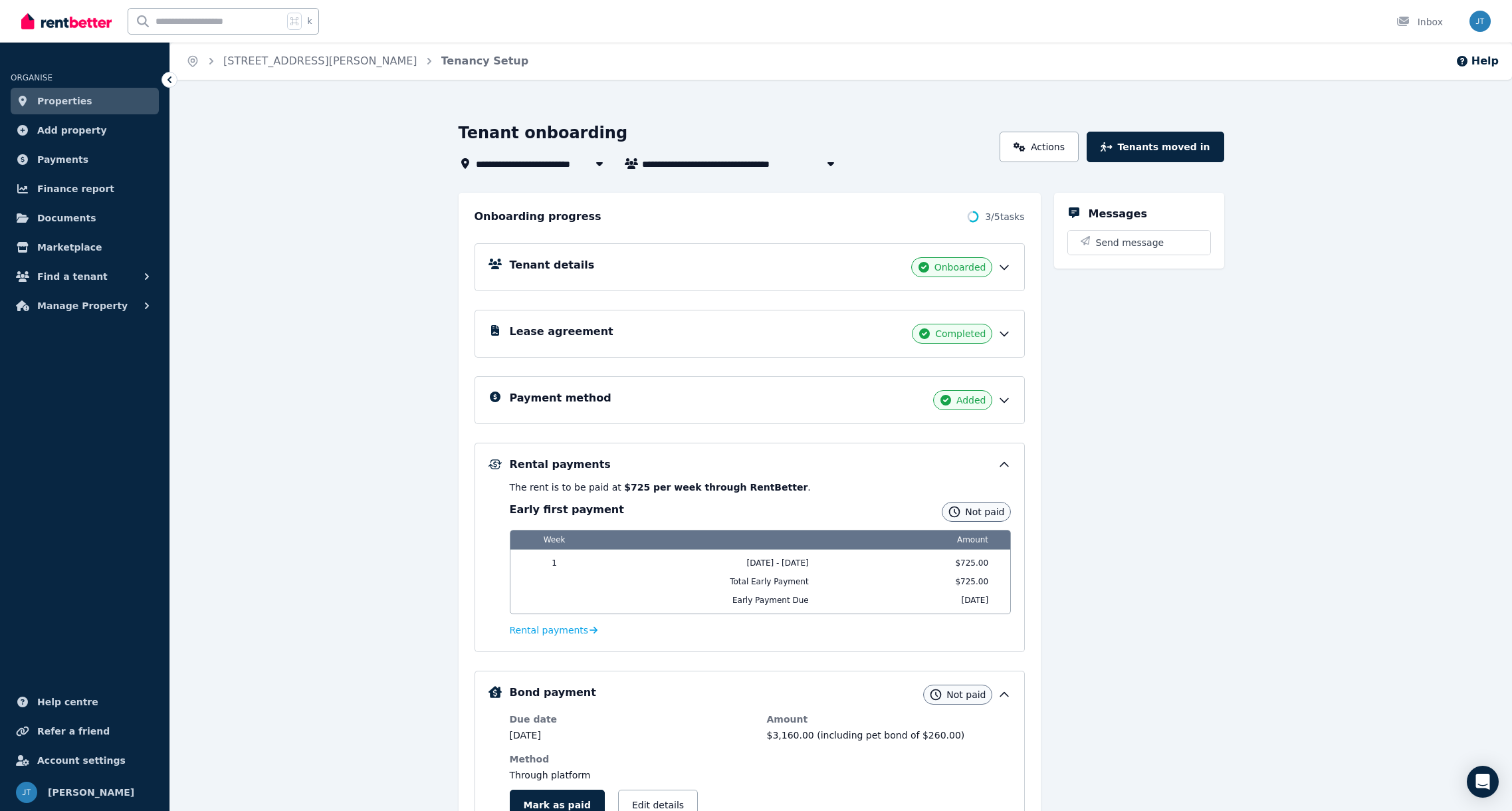
click at [1004, 467] on icon at bounding box center [1004, 465] width 13 height 13
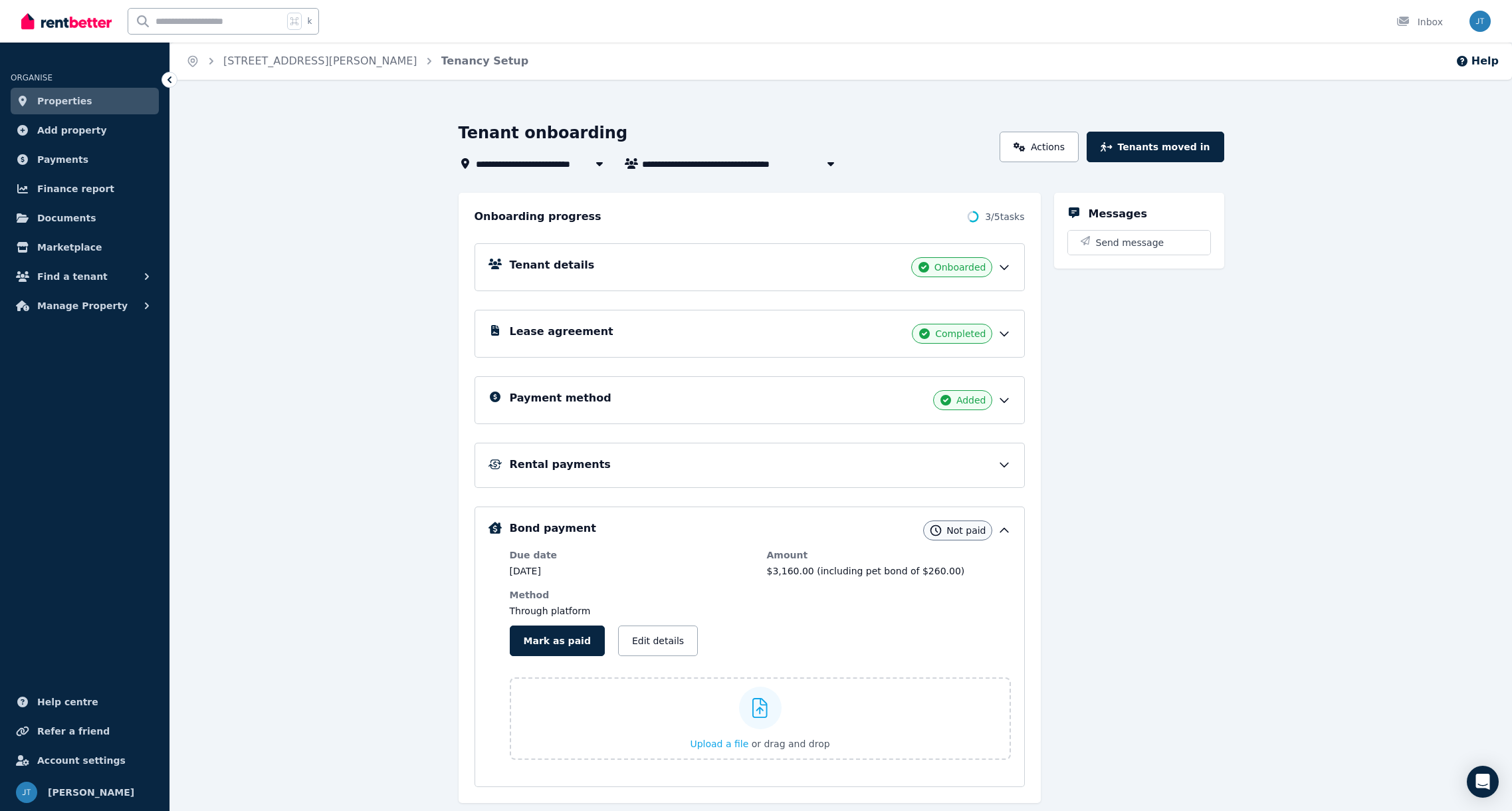
click at [1004, 467] on icon at bounding box center [1004, 465] width 13 height 13
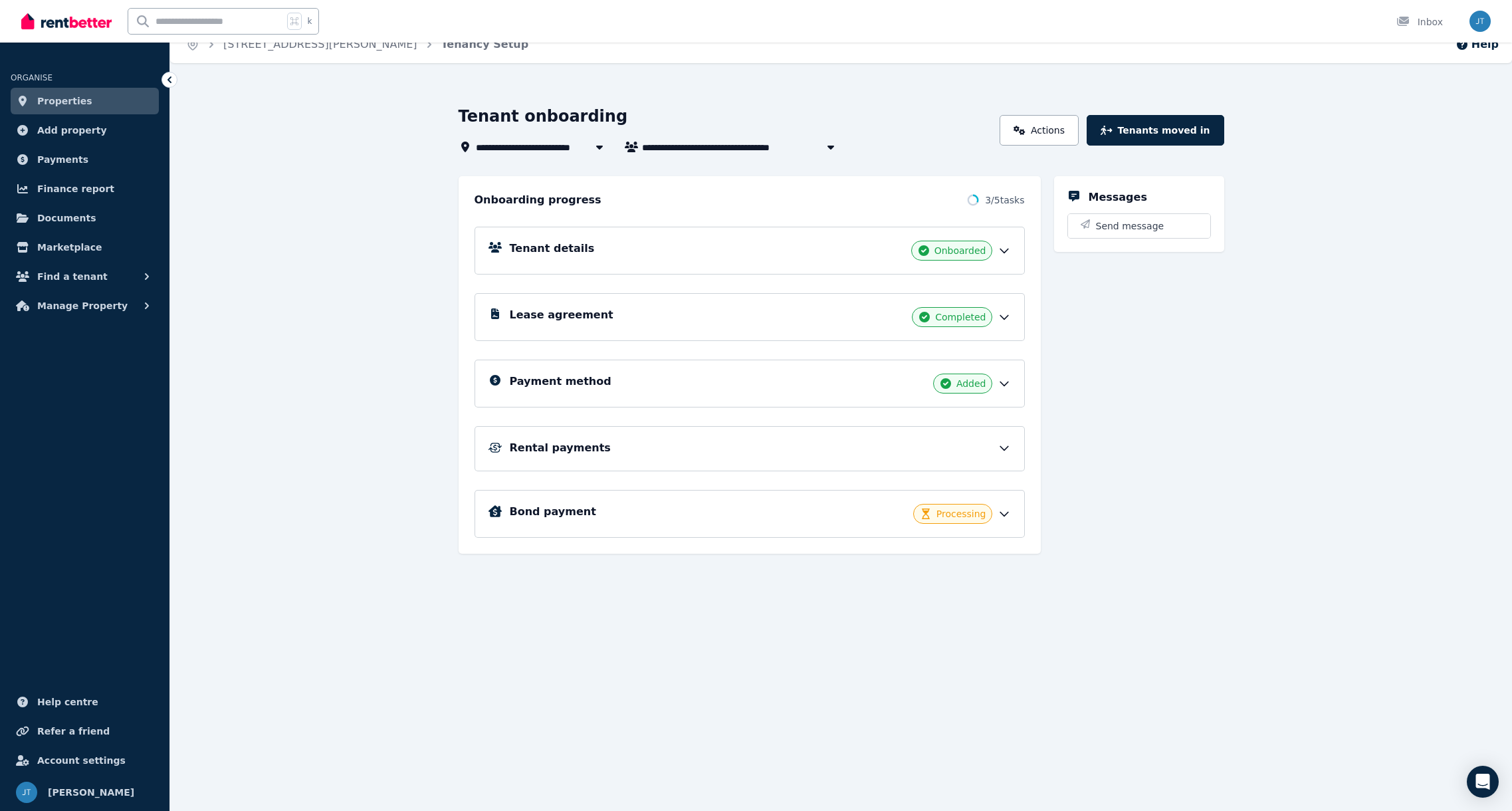
scroll to position [21, 0]
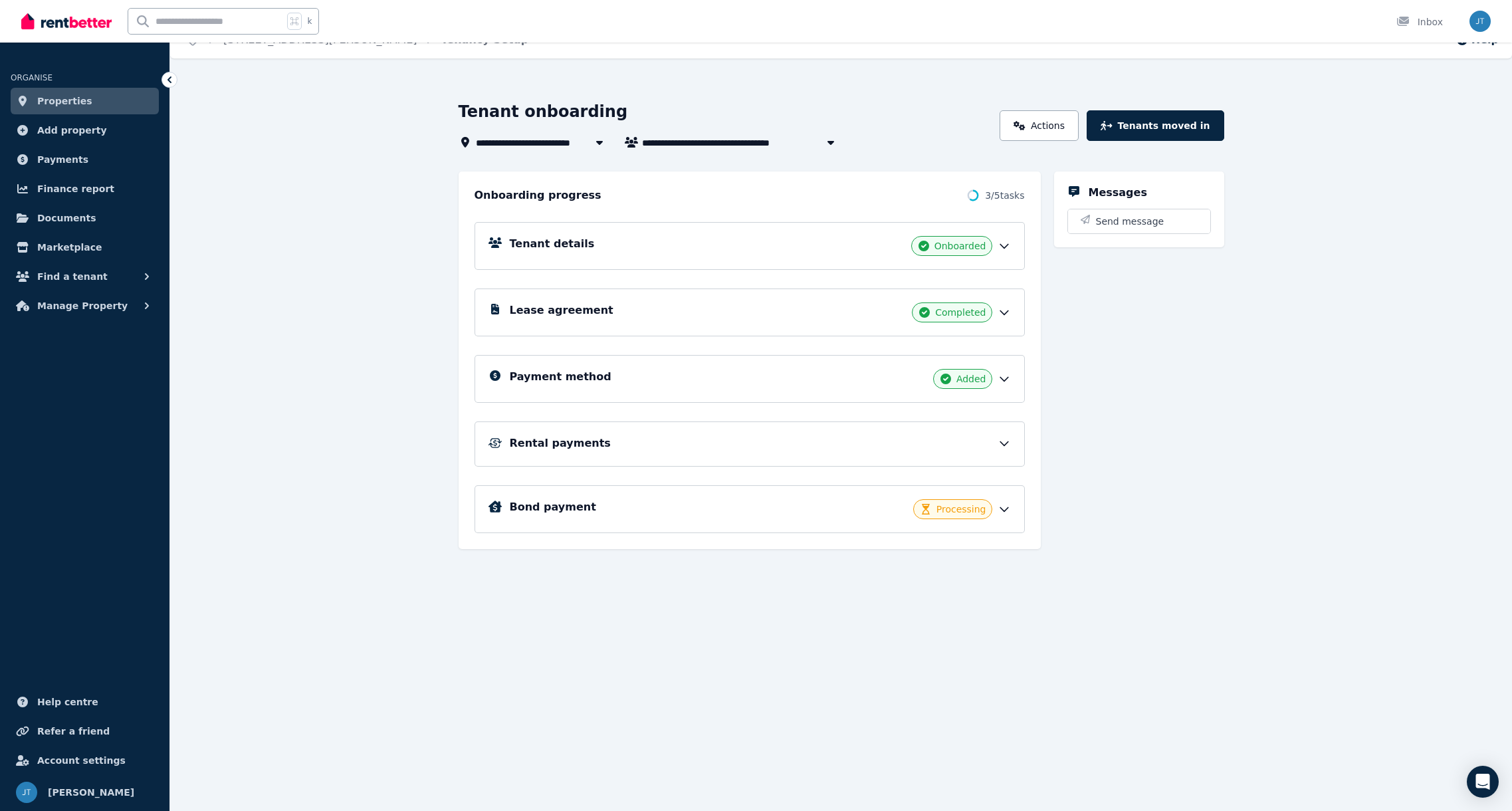
click at [1001, 447] on icon at bounding box center [1004, 443] width 13 height 13
